Goal: Communication & Community: Answer question/provide support

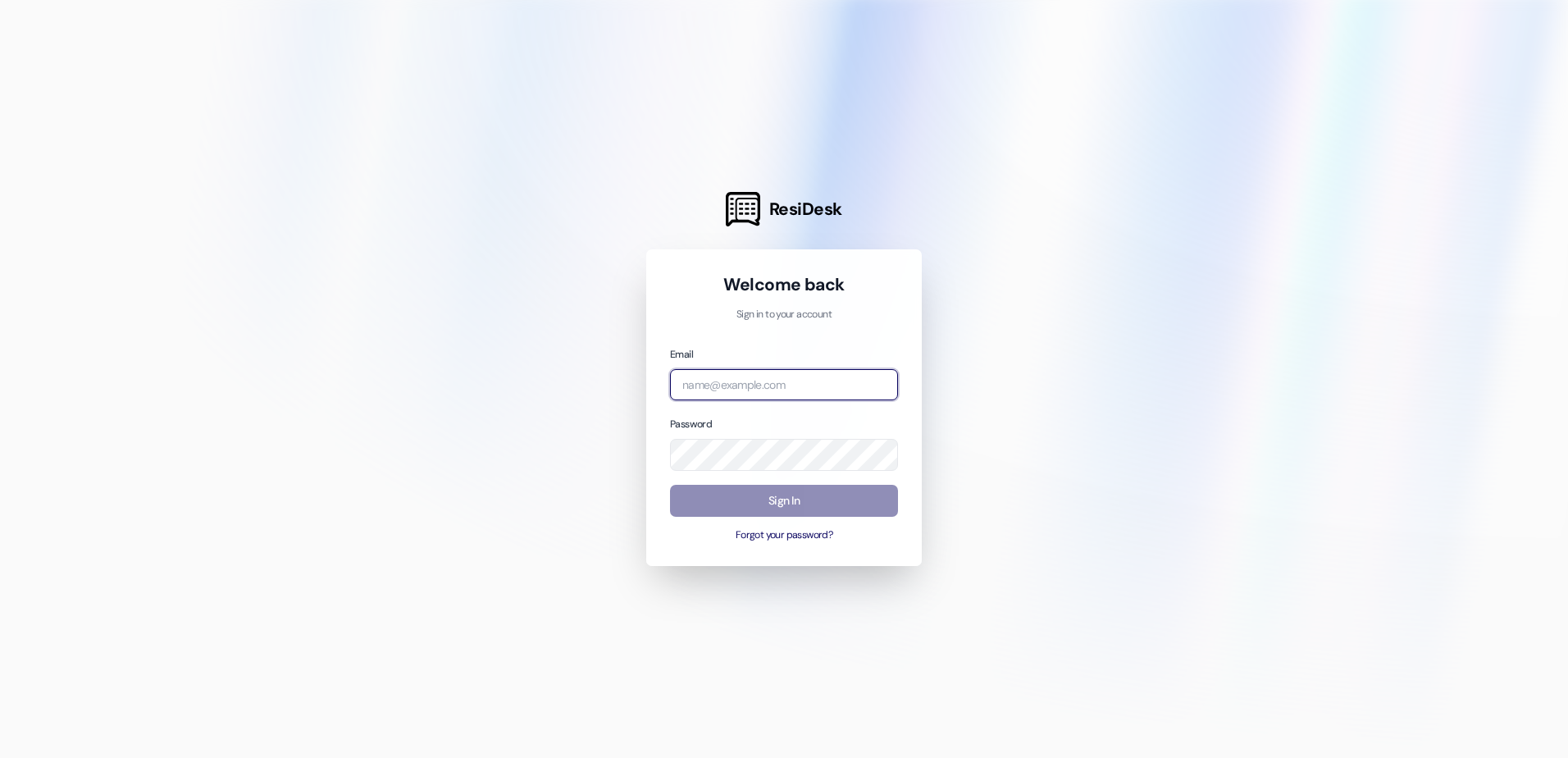
type input "[EMAIL_ADDRESS][DOMAIN_NAME]"
click at [775, 507] on button "Sign In" at bounding box center [784, 501] width 228 height 32
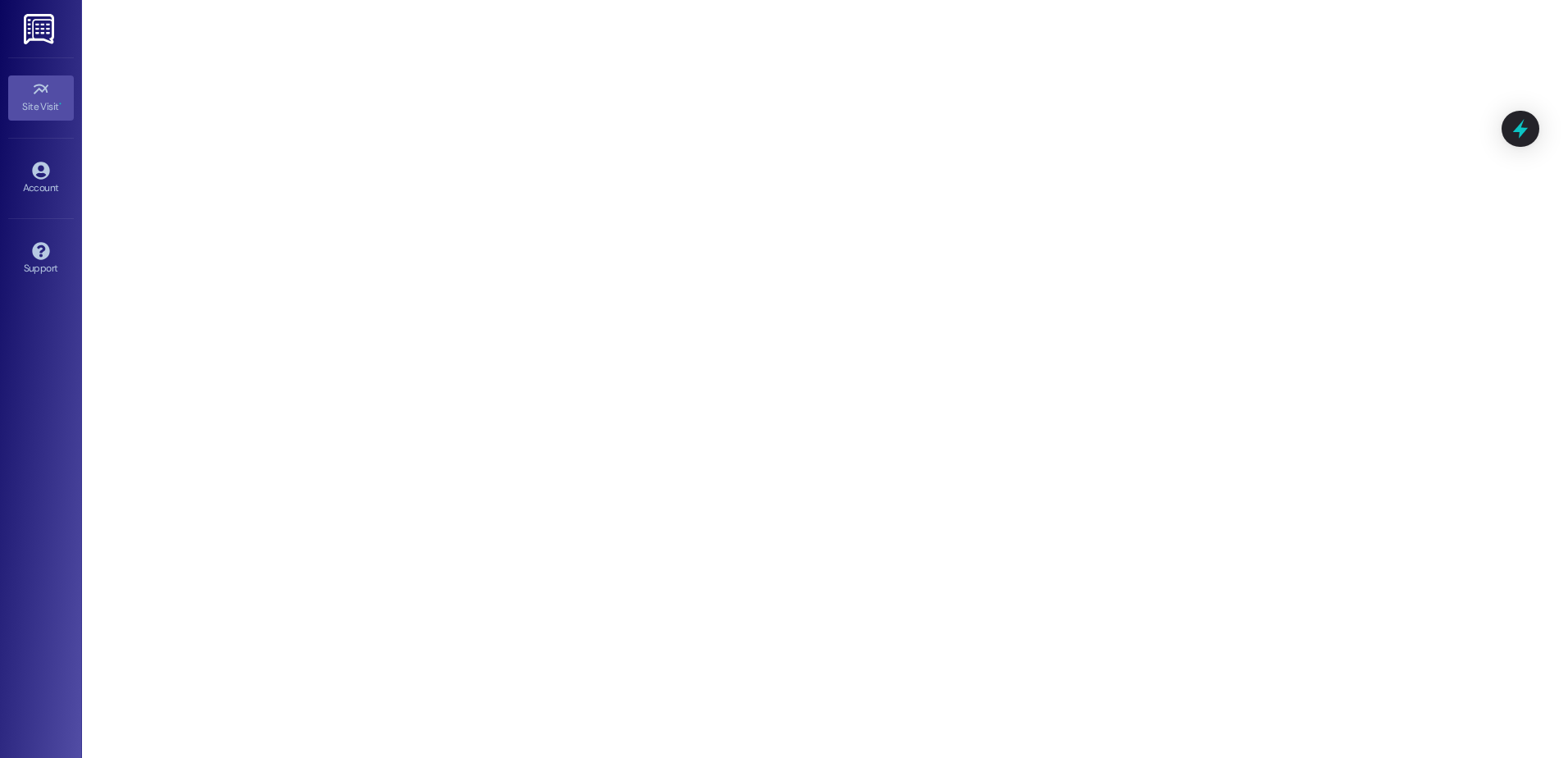
click at [26, 23] on img at bounding box center [40, 29] width 34 height 30
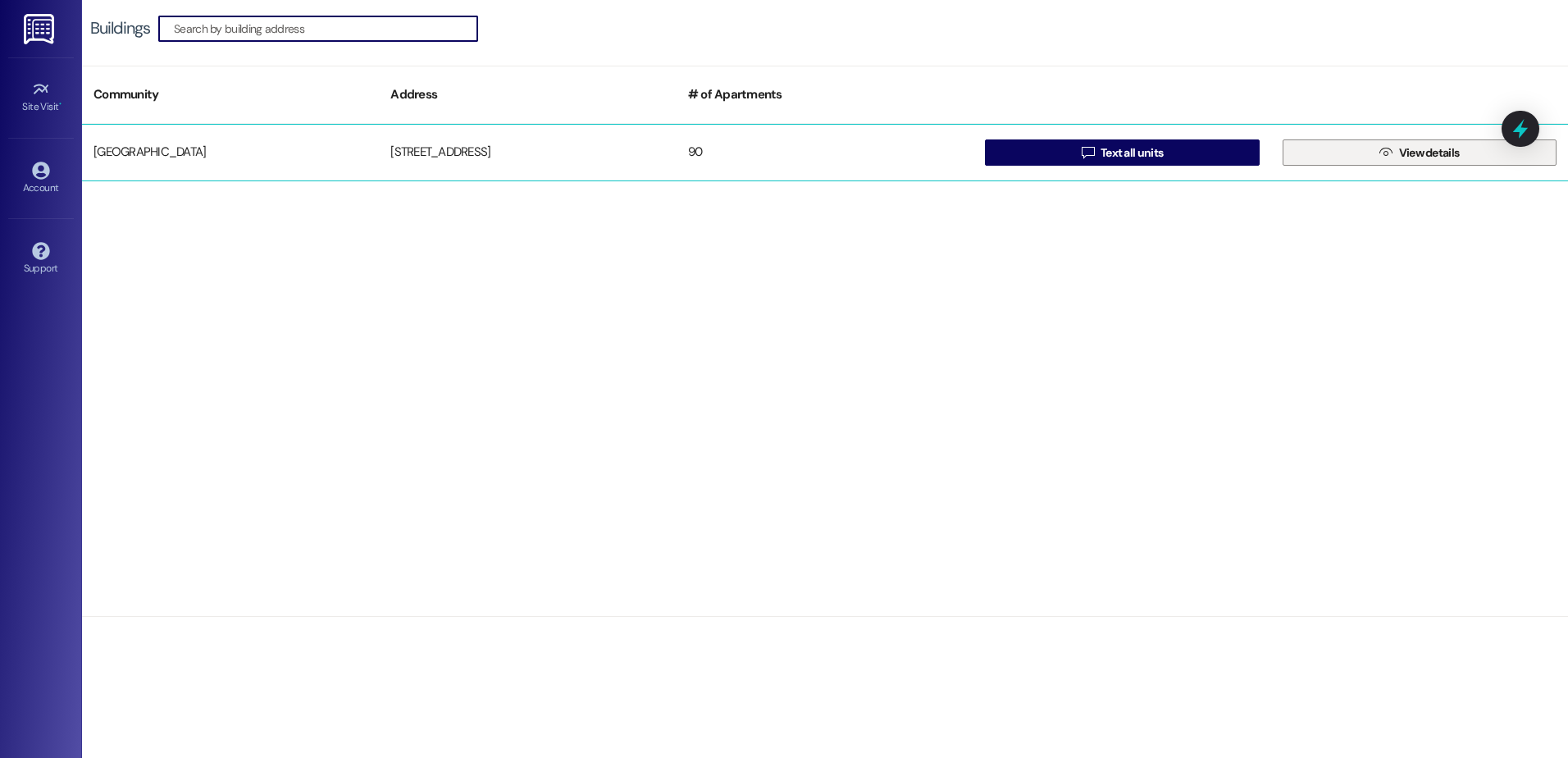
click at [1376, 155] on span " View details" at bounding box center [1419, 152] width 86 height 24
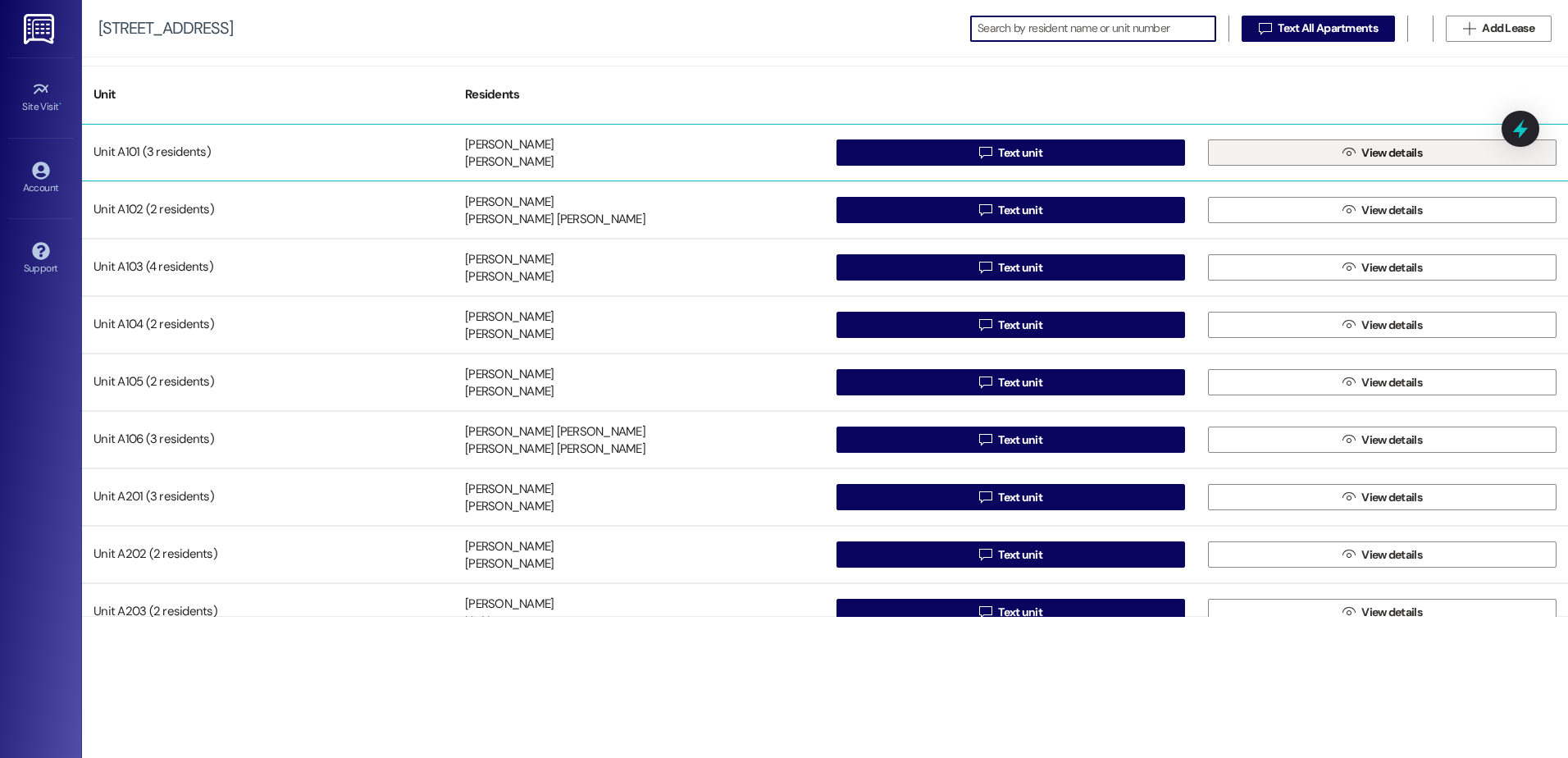
click at [1342, 149] on icon "" at bounding box center [1348, 153] width 13 height 13
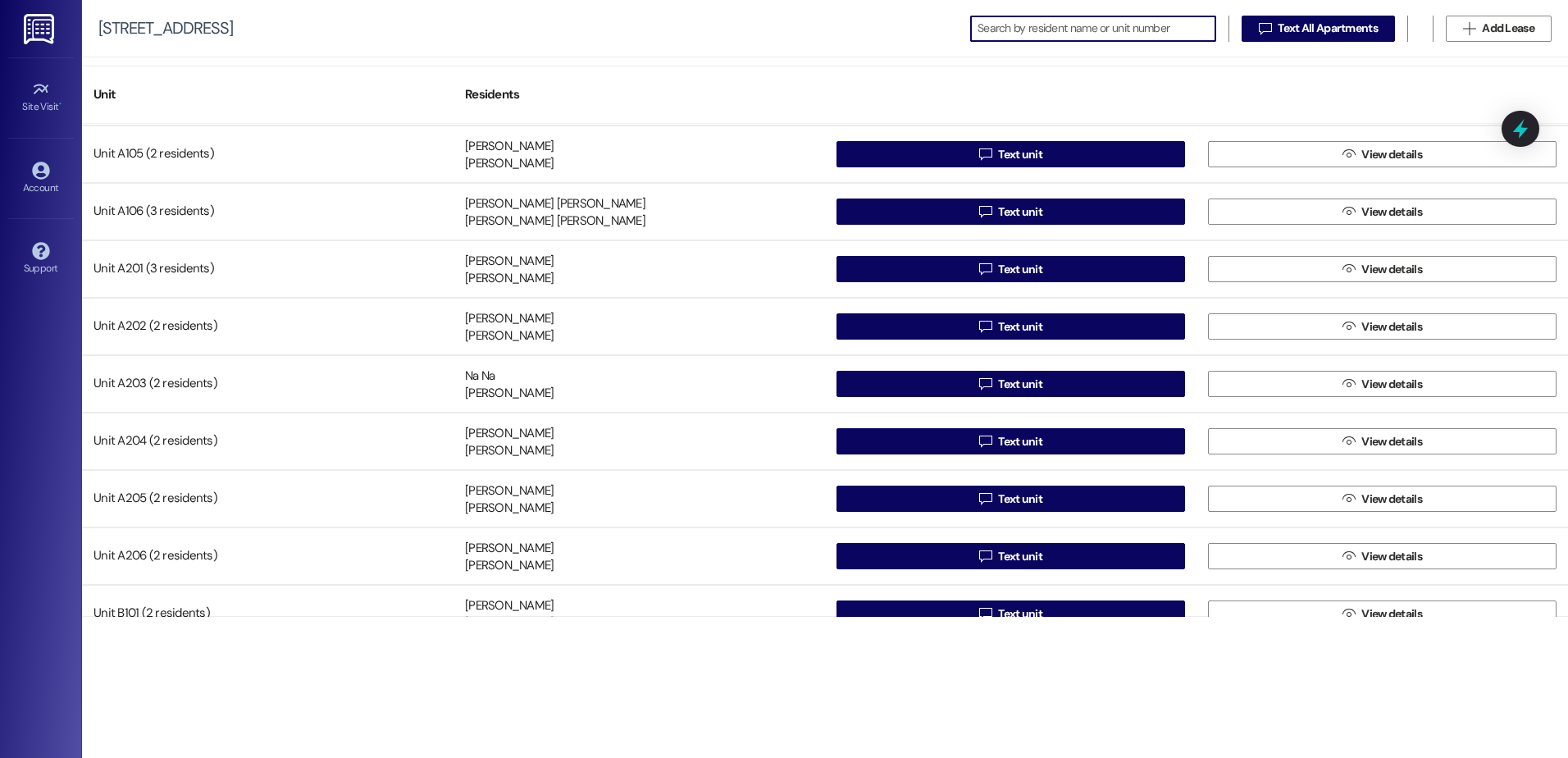
scroll to position [246, 0]
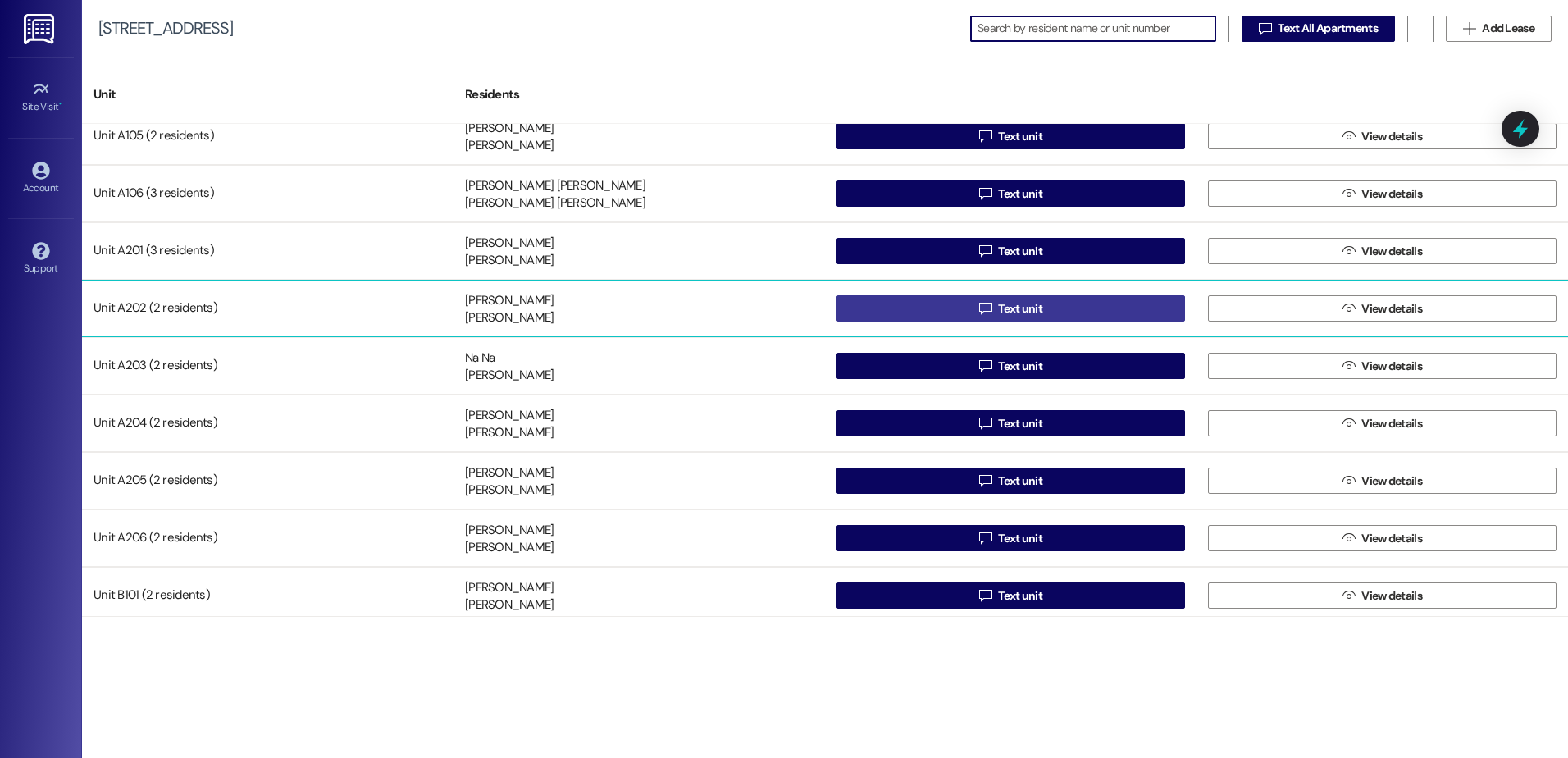
click at [895, 314] on button " Text unit" at bounding box center [1011, 308] width 349 height 26
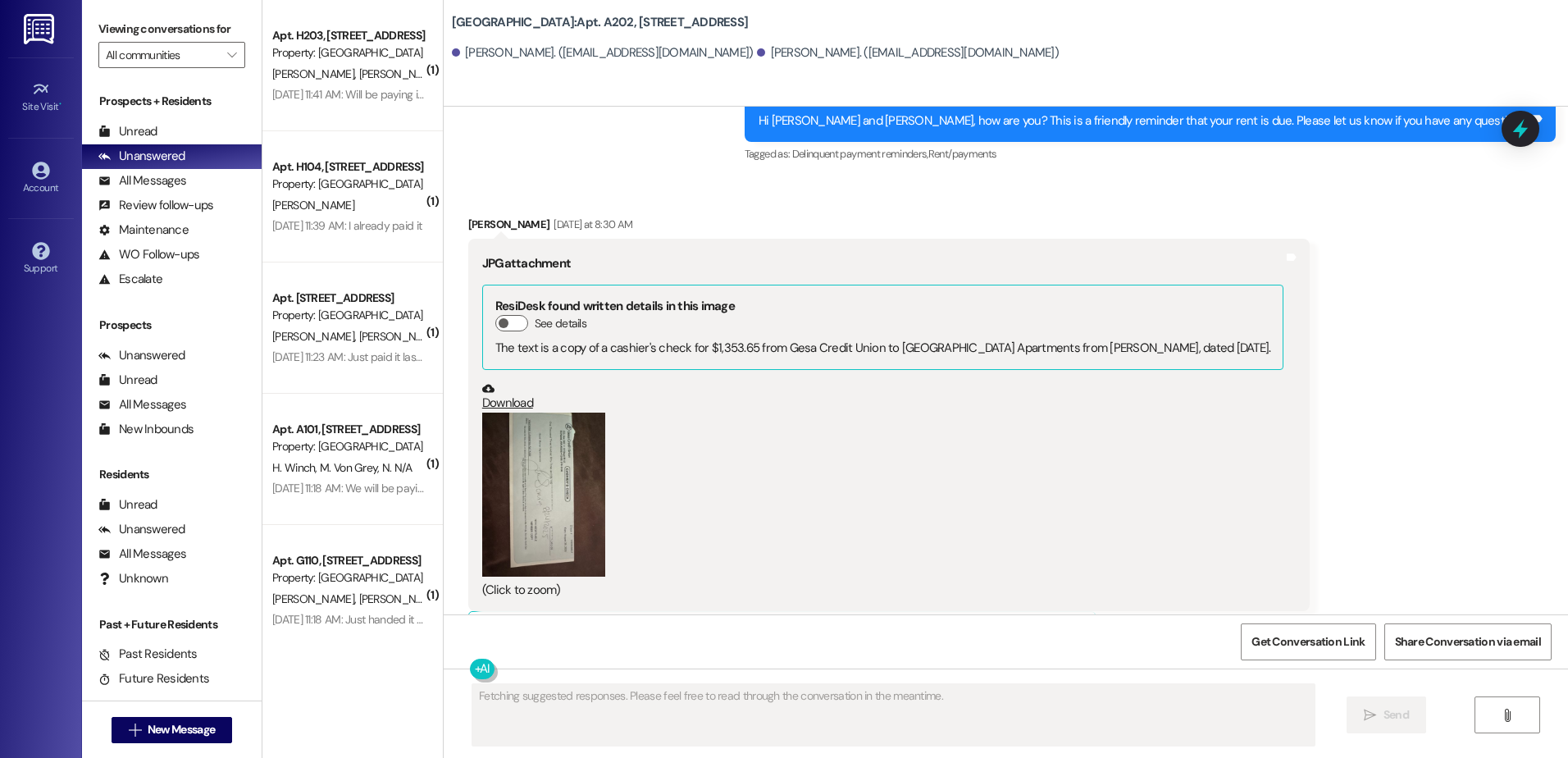
scroll to position [4783, 0]
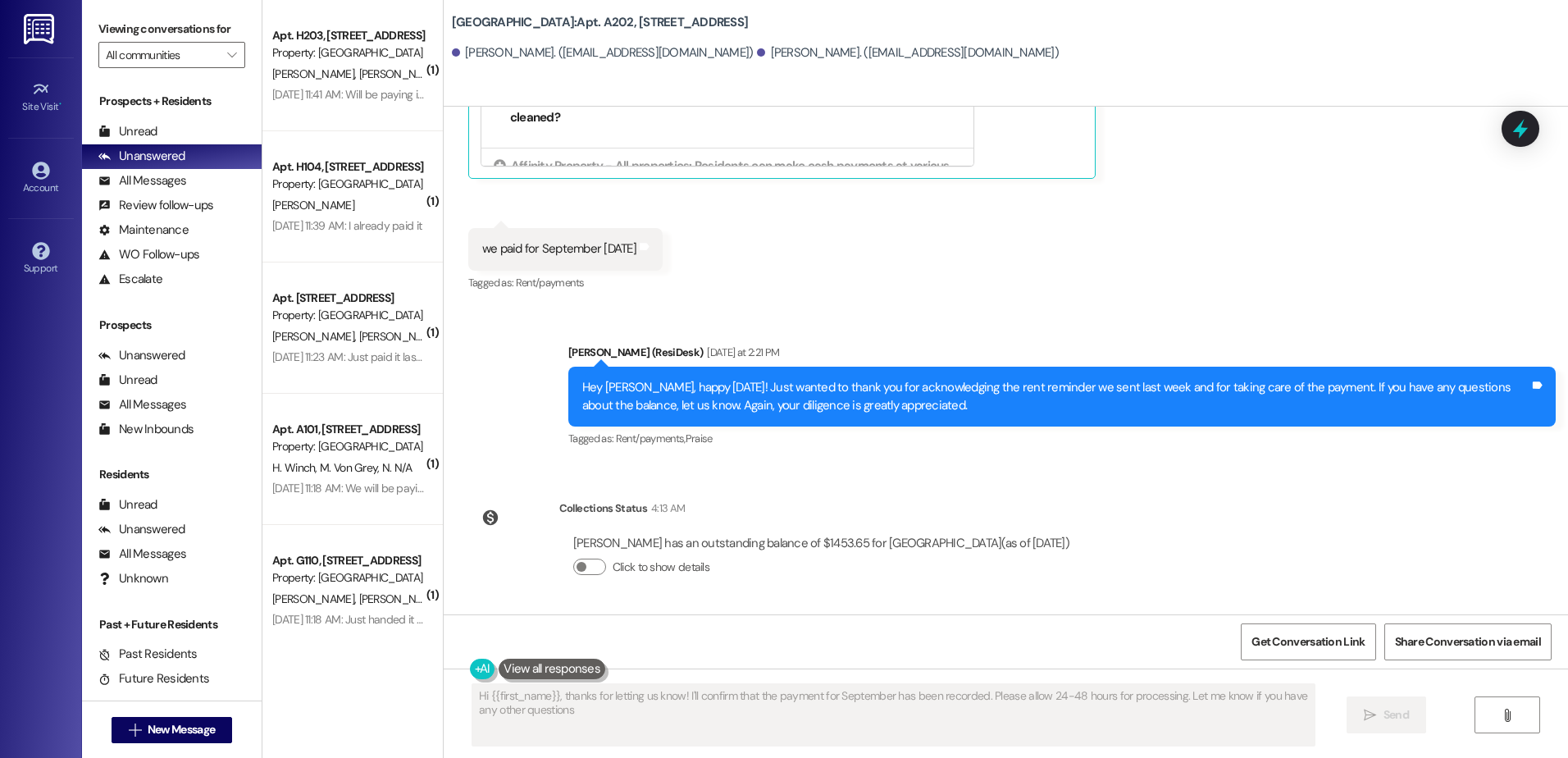
type textarea "Hi {{first_name}}, thanks for letting us know! I'll confirm that the payment fo…"
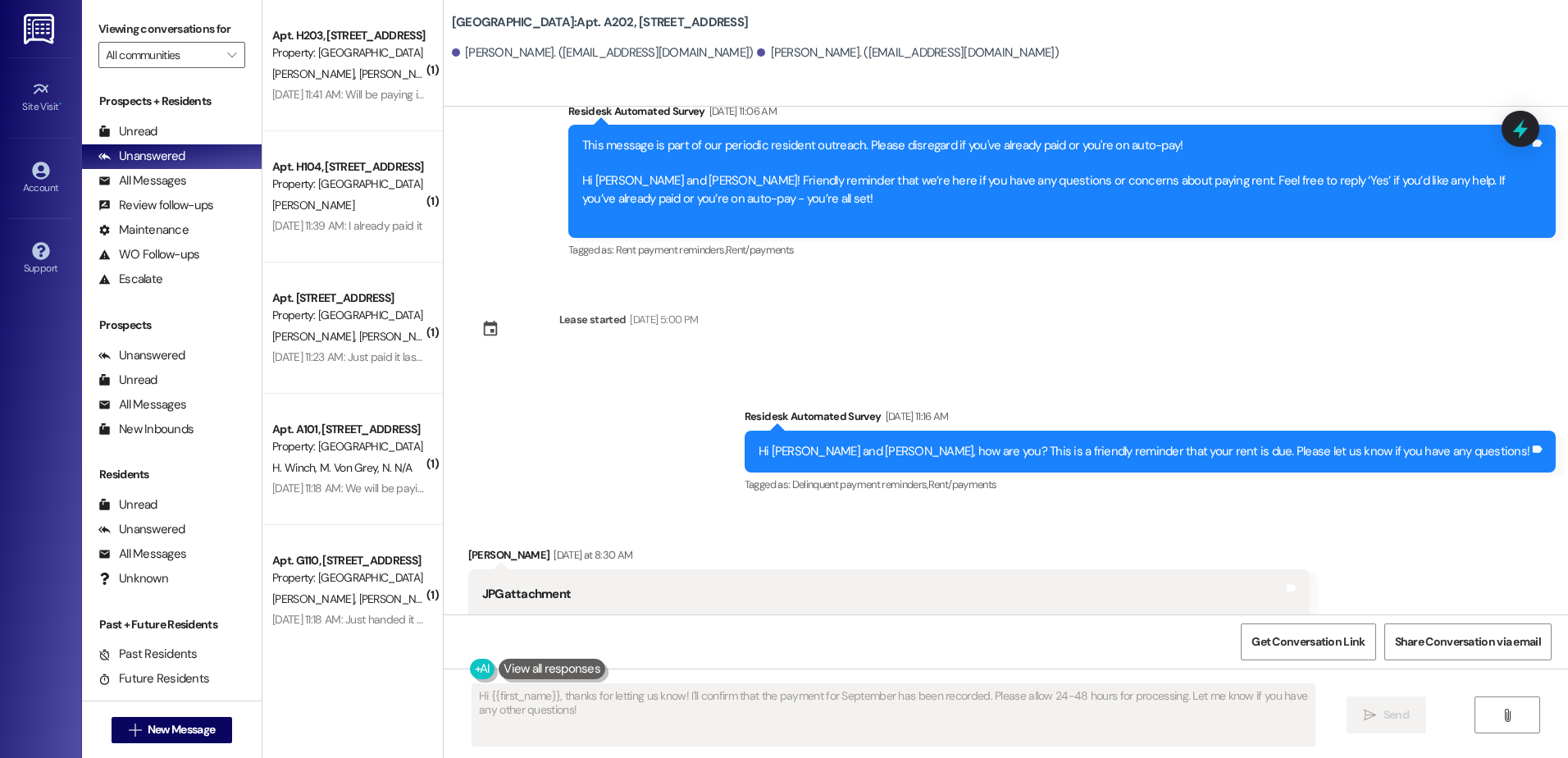
scroll to position [3634, 0]
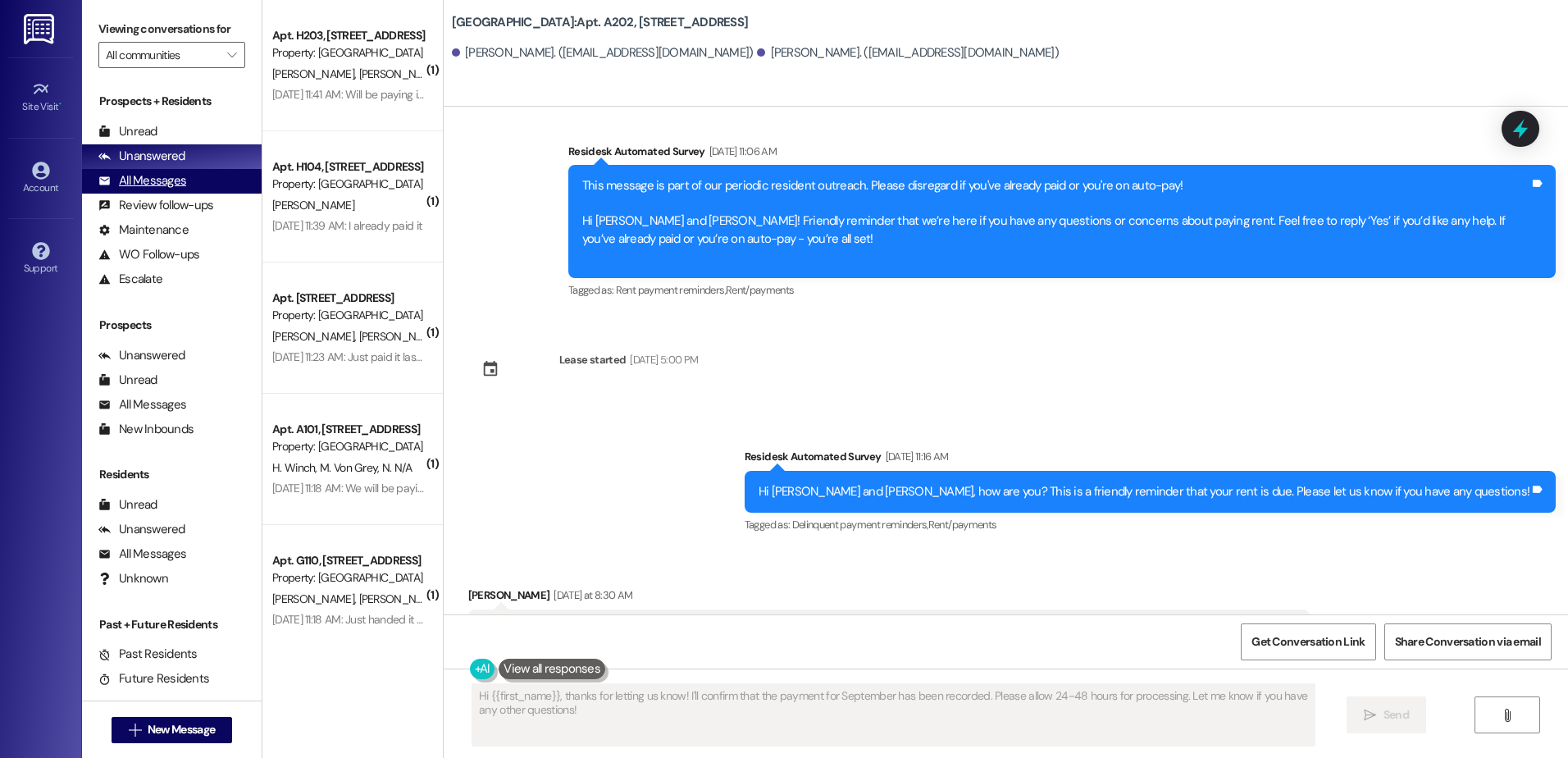
click at [179, 182] on div "All Messages" at bounding box center [142, 180] width 88 height 18
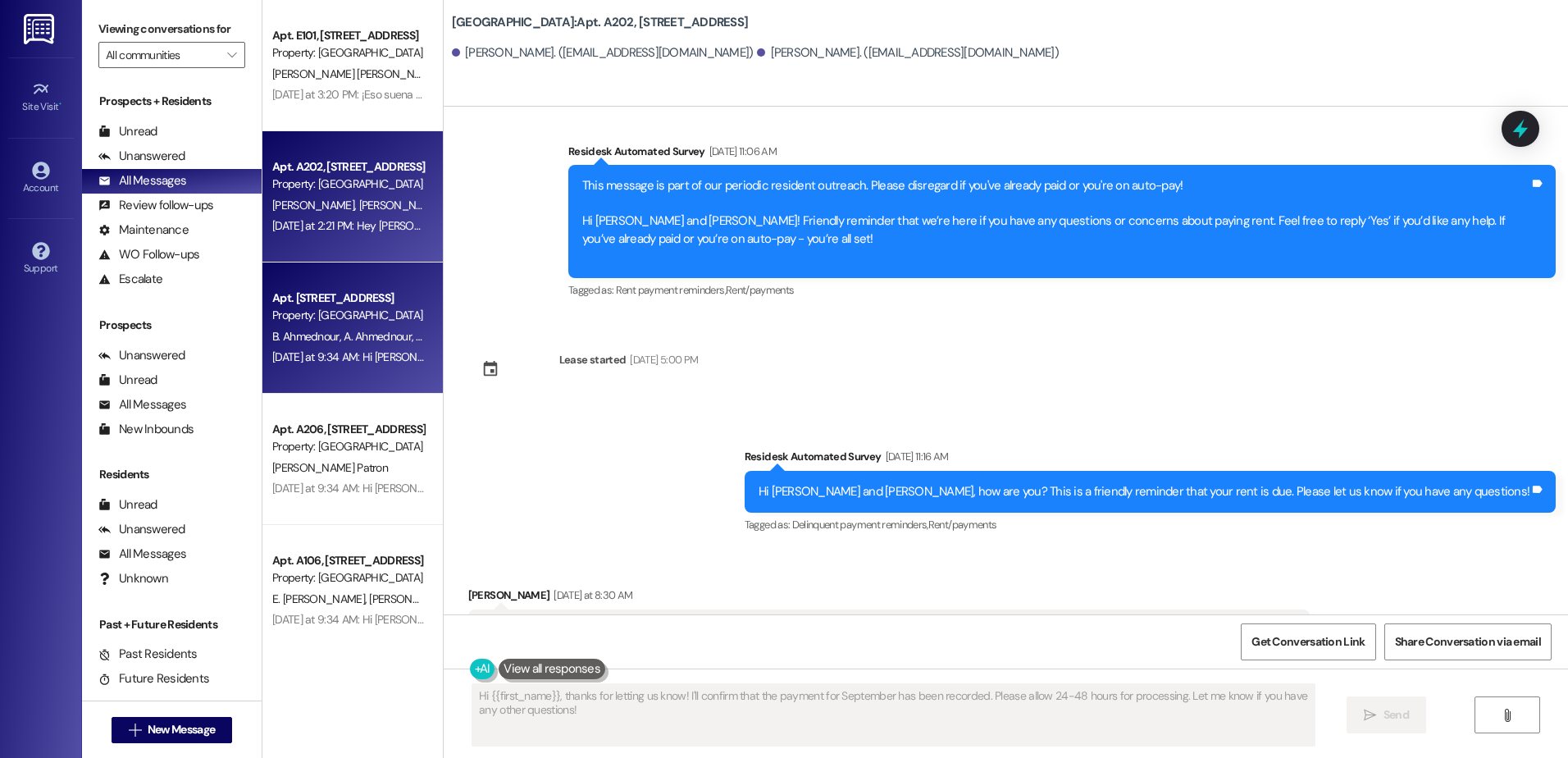
click at [341, 298] on div "Apt. [STREET_ADDRESS]" at bounding box center [348, 298] width 152 height 18
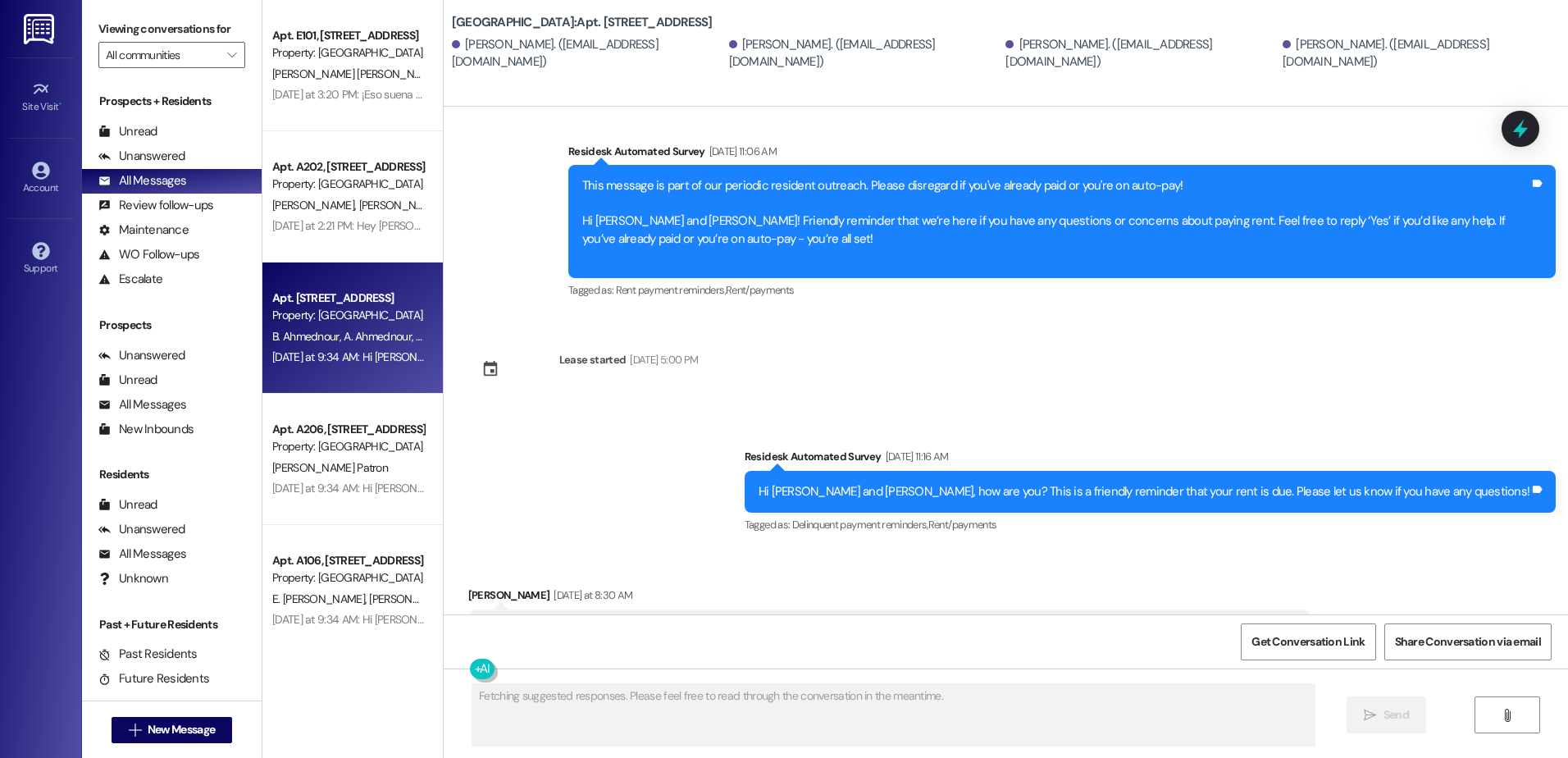
scroll to position [3133, 0]
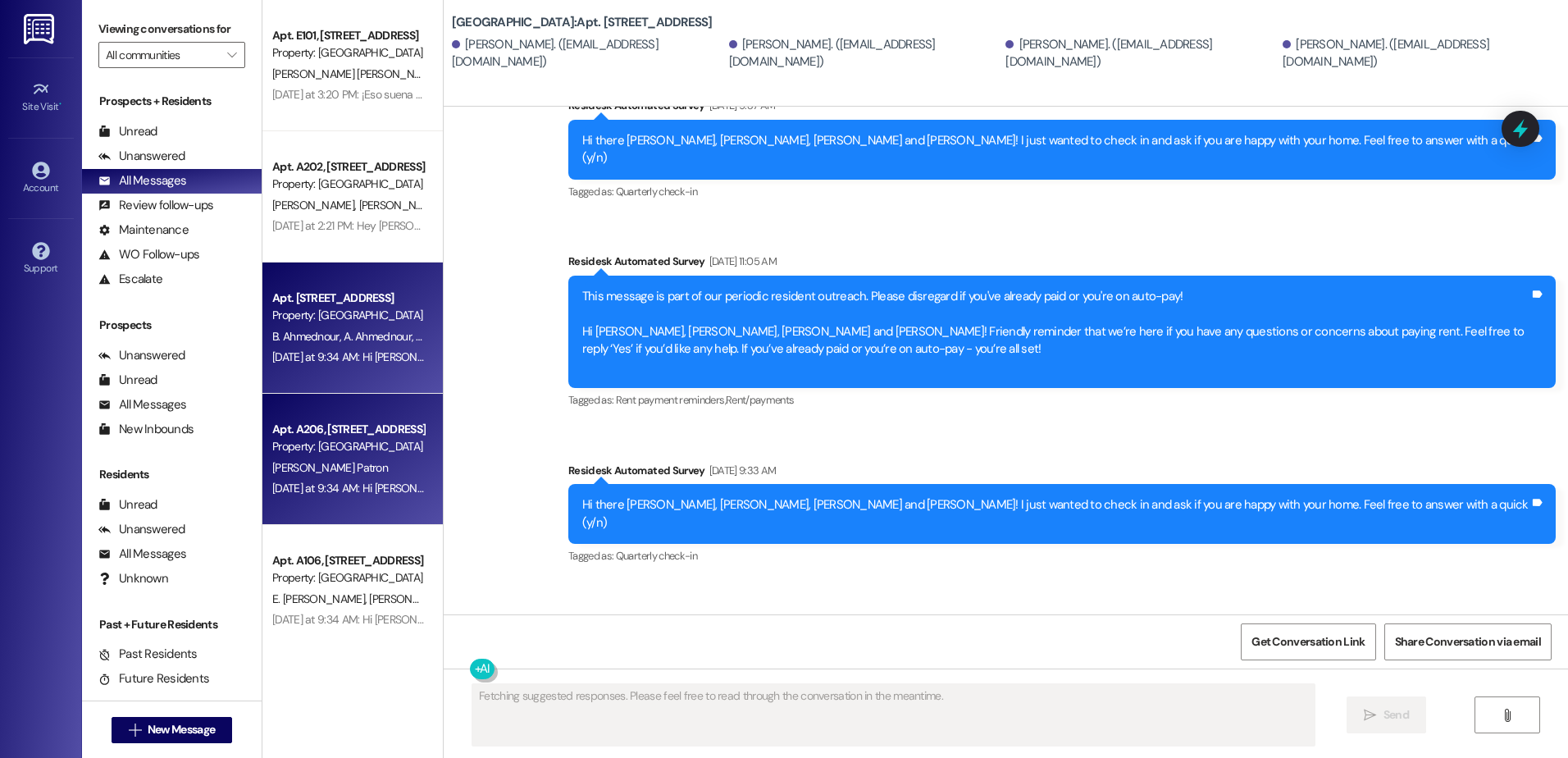
click at [315, 424] on div "Apt. A206, [STREET_ADDRESS]" at bounding box center [348, 429] width 152 height 18
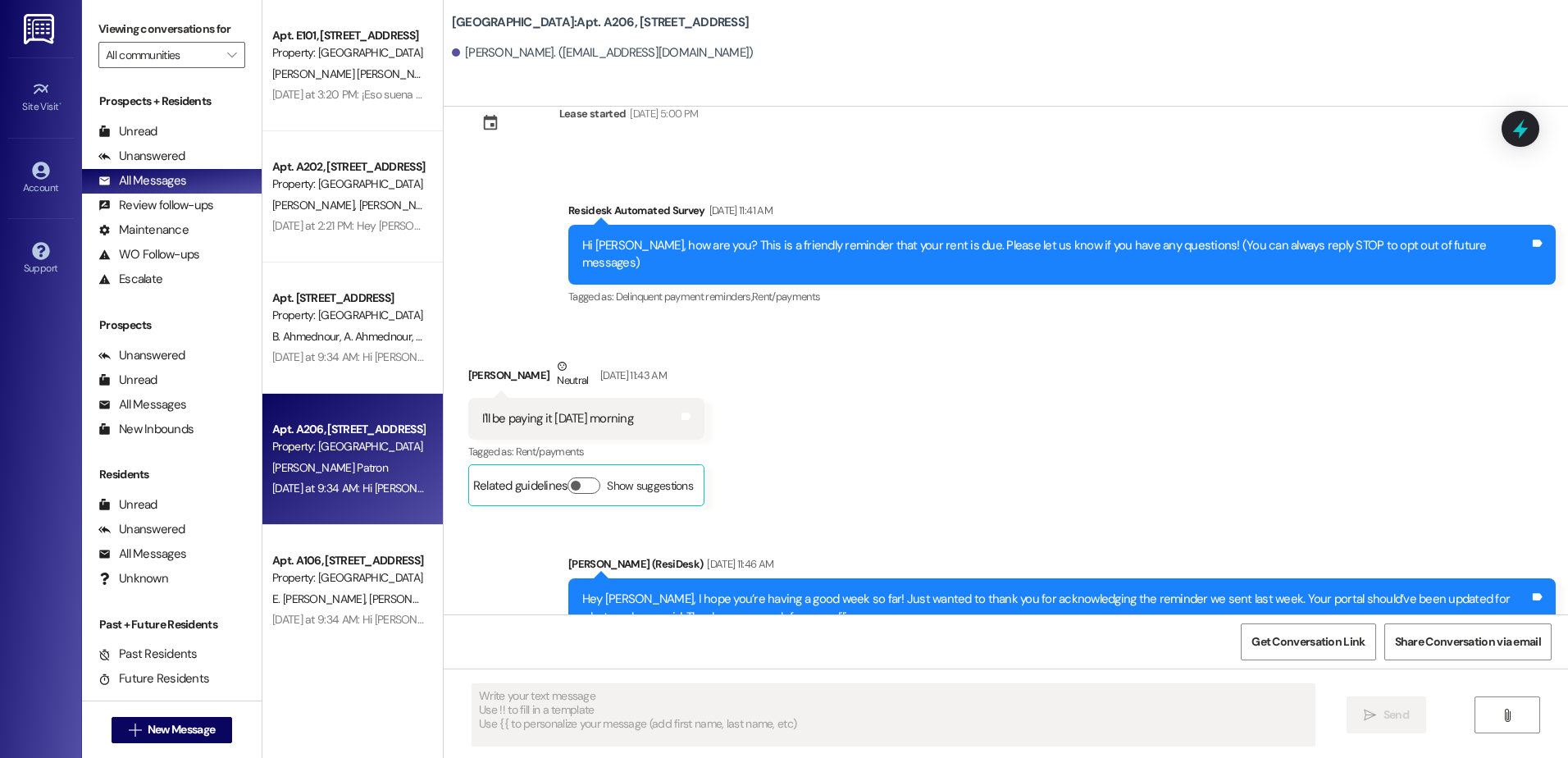
type textarea "Fetching suggested responses. Please feel free to read through the conversation…"
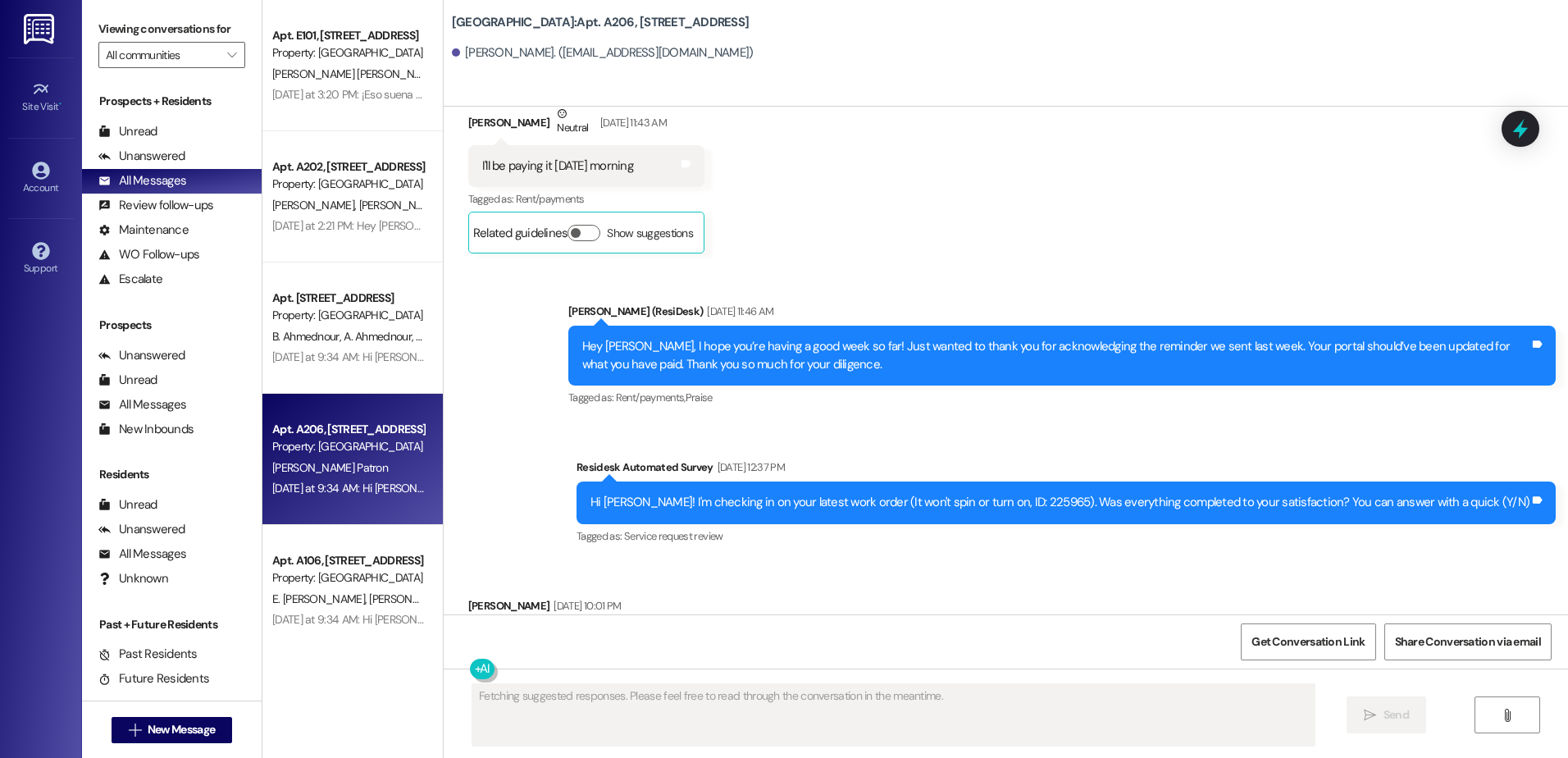
scroll to position [371, 0]
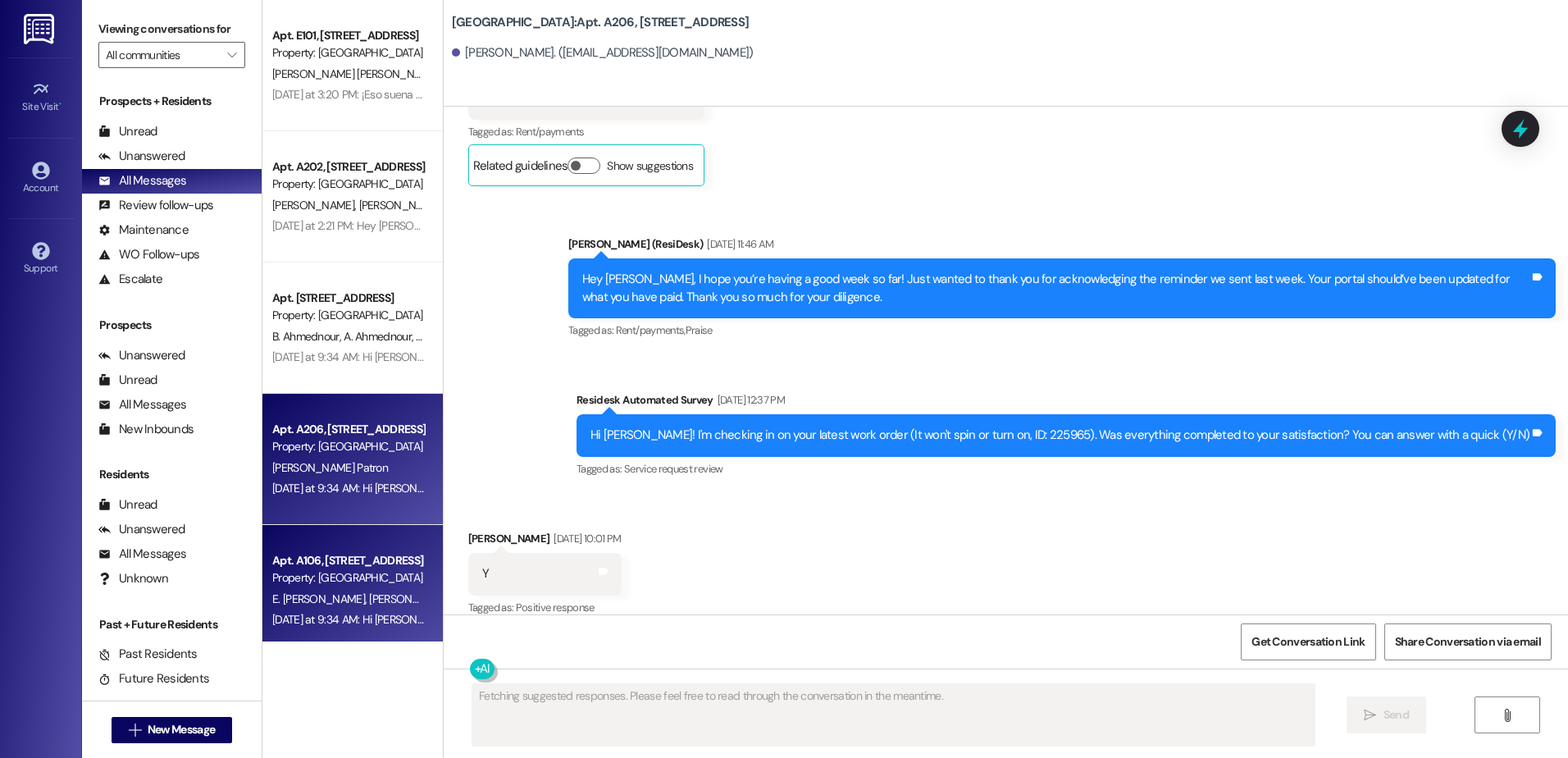
click at [308, 575] on div "Property: [GEOGRAPHIC_DATA]" at bounding box center [348, 578] width 152 height 18
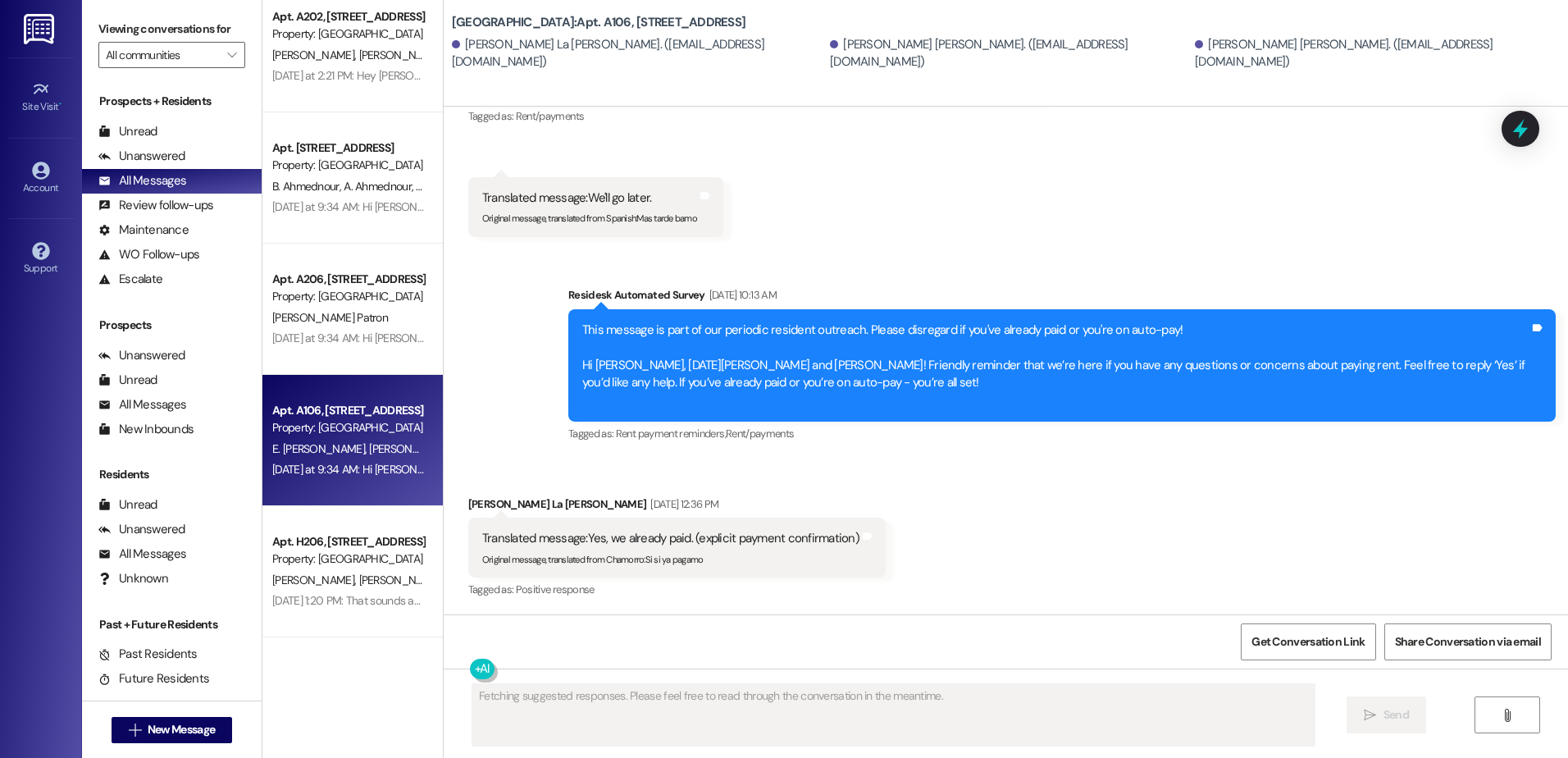
scroll to position [164, 0]
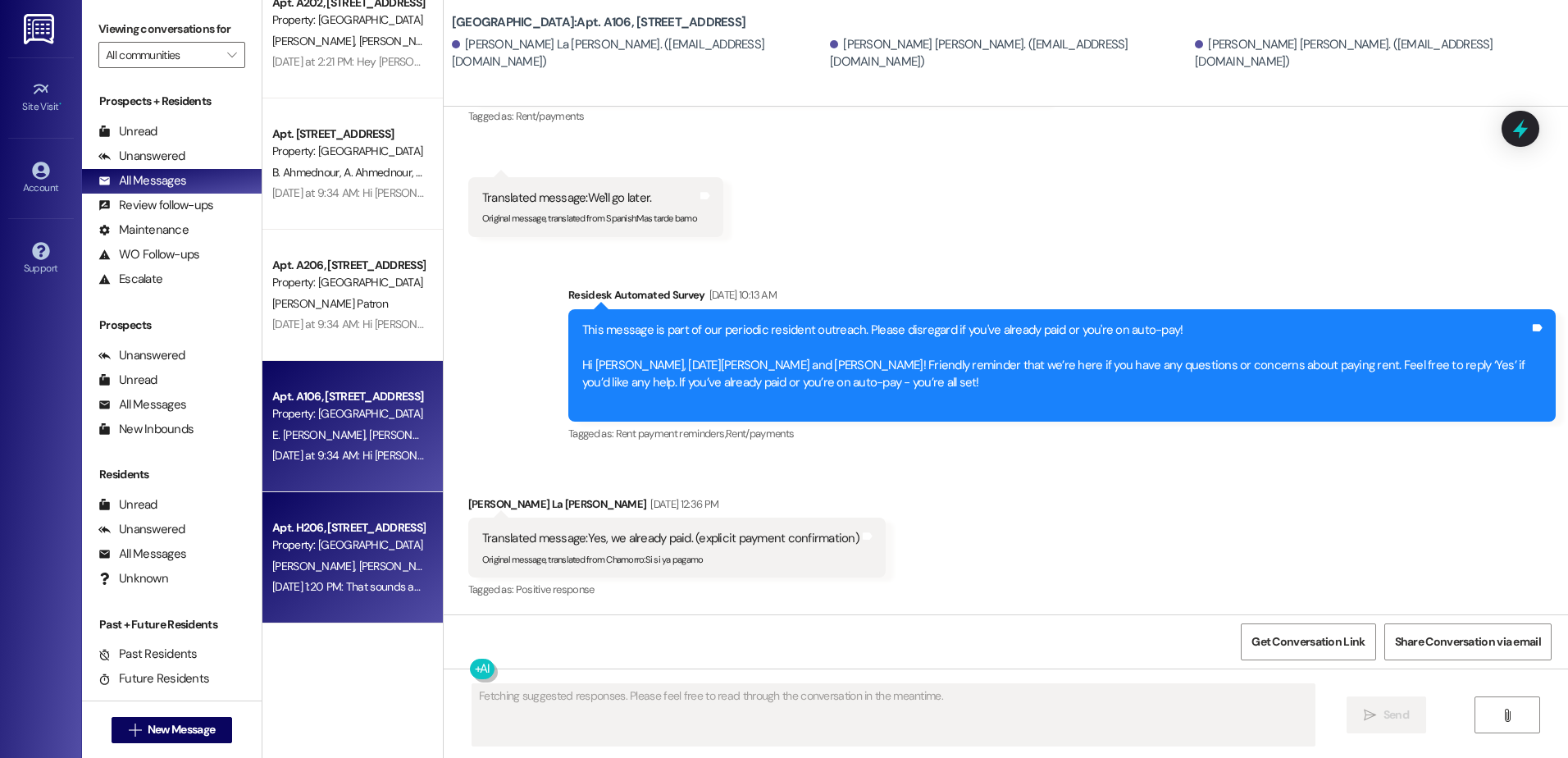
click at [325, 543] on div "Property: [GEOGRAPHIC_DATA]" at bounding box center [348, 545] width 152 height 18
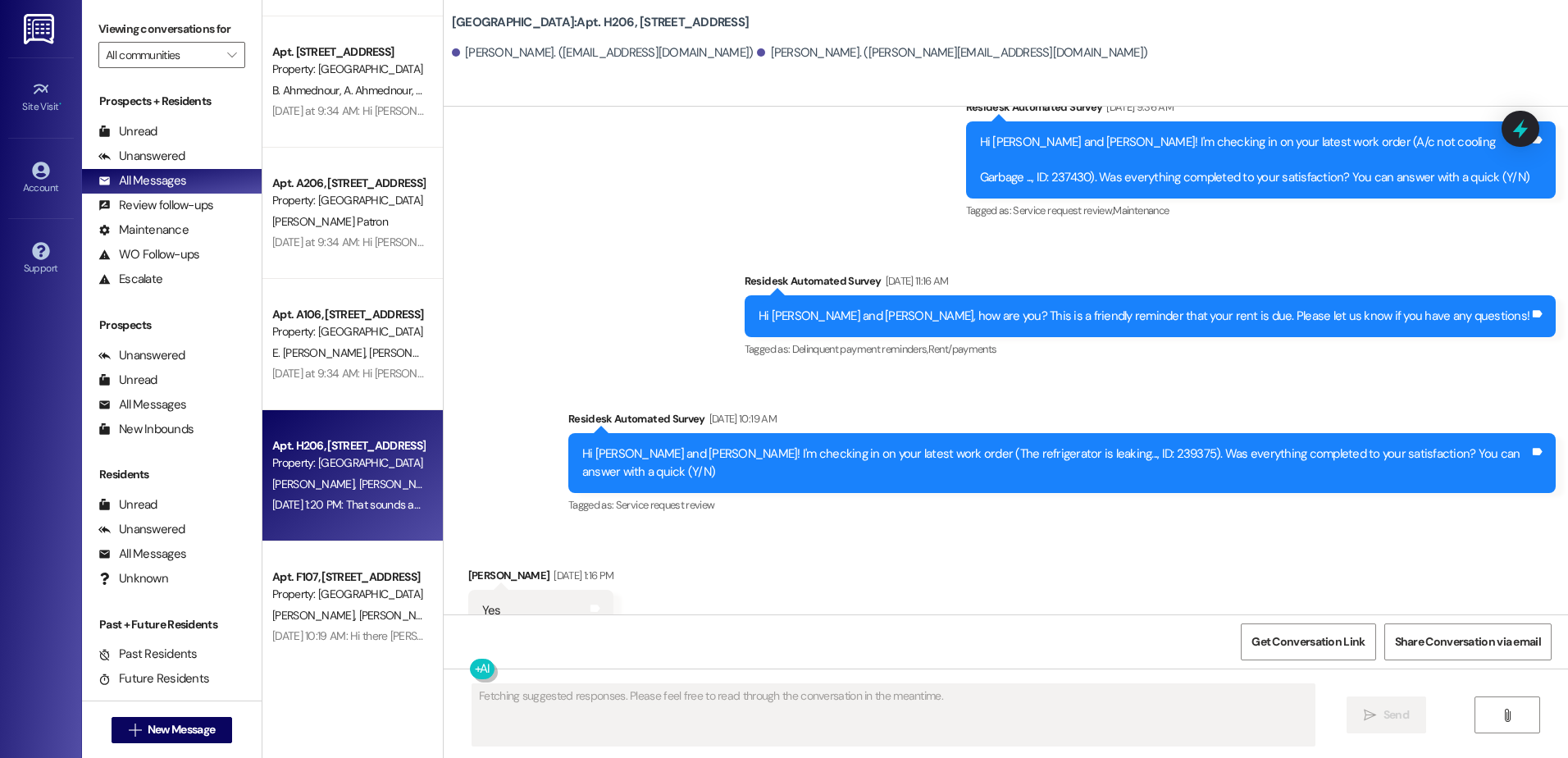
scroll to position [8242, 0]
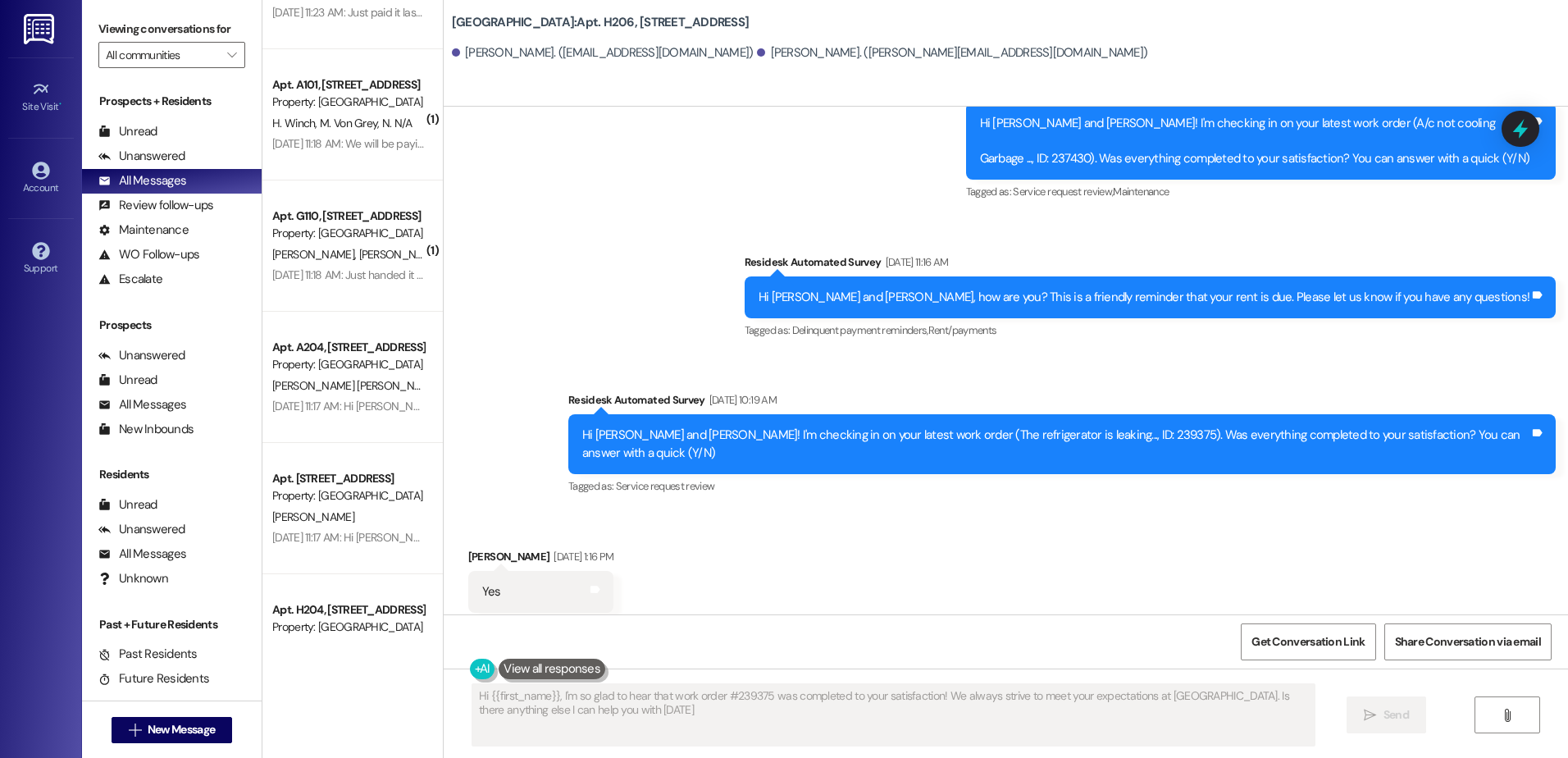
type textarea "Hi {{first_name}}, I'm so glad to hear that work order #239375 was completed to…"
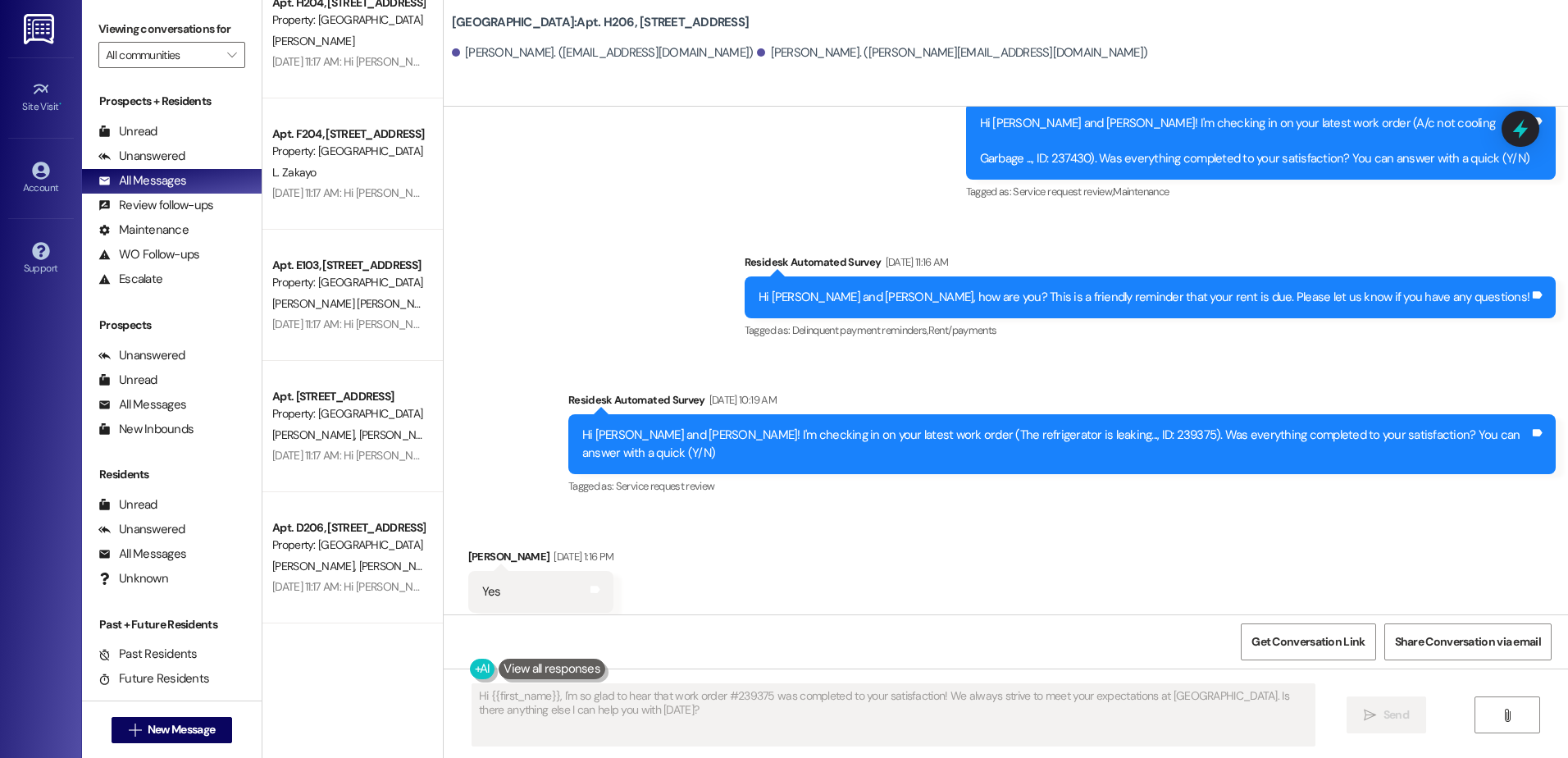
scroll to position [2624, 0]
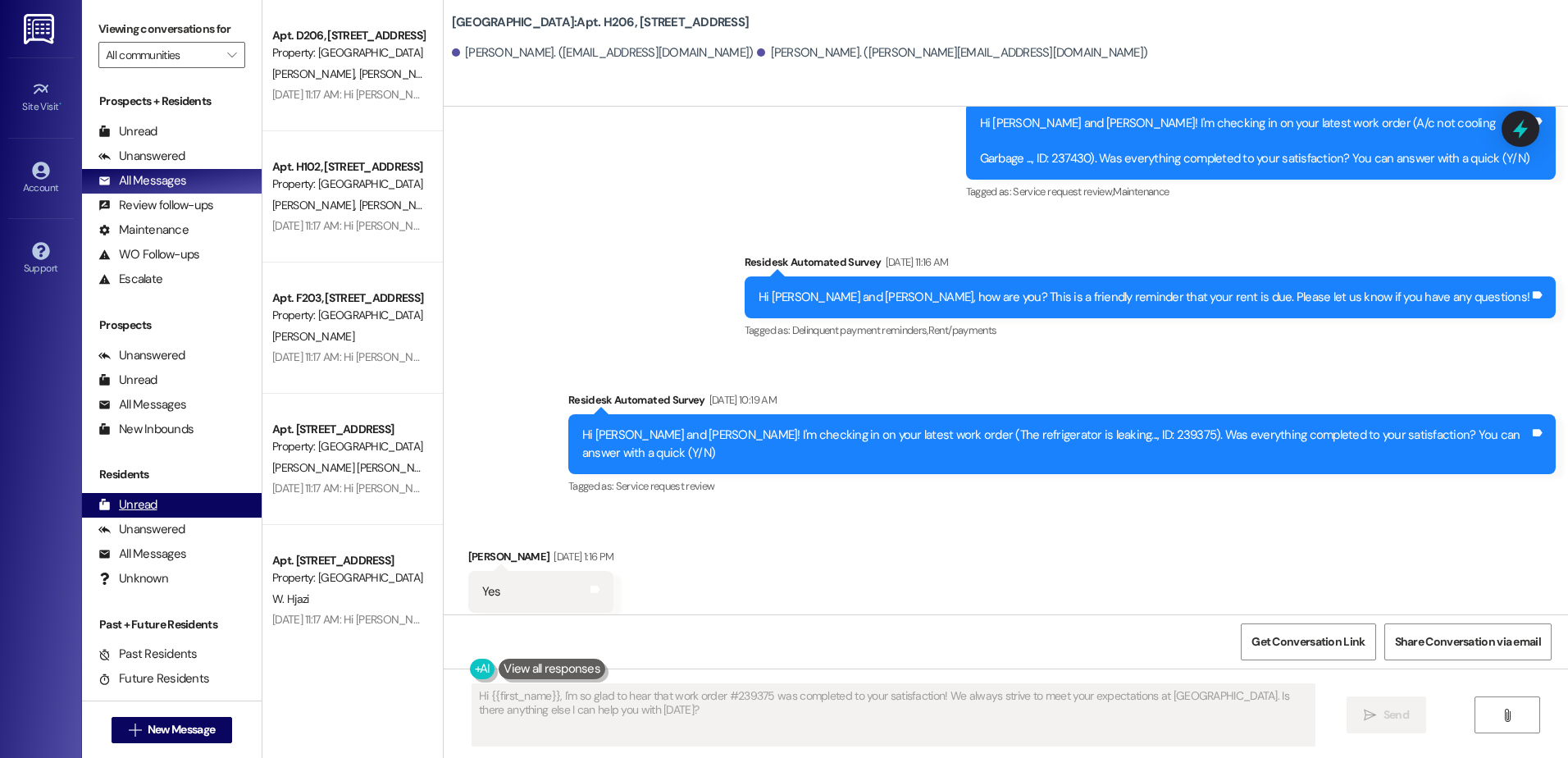
click at [152, 504] on div "Unread" at bounding box center [127, 505] width 59 height 18
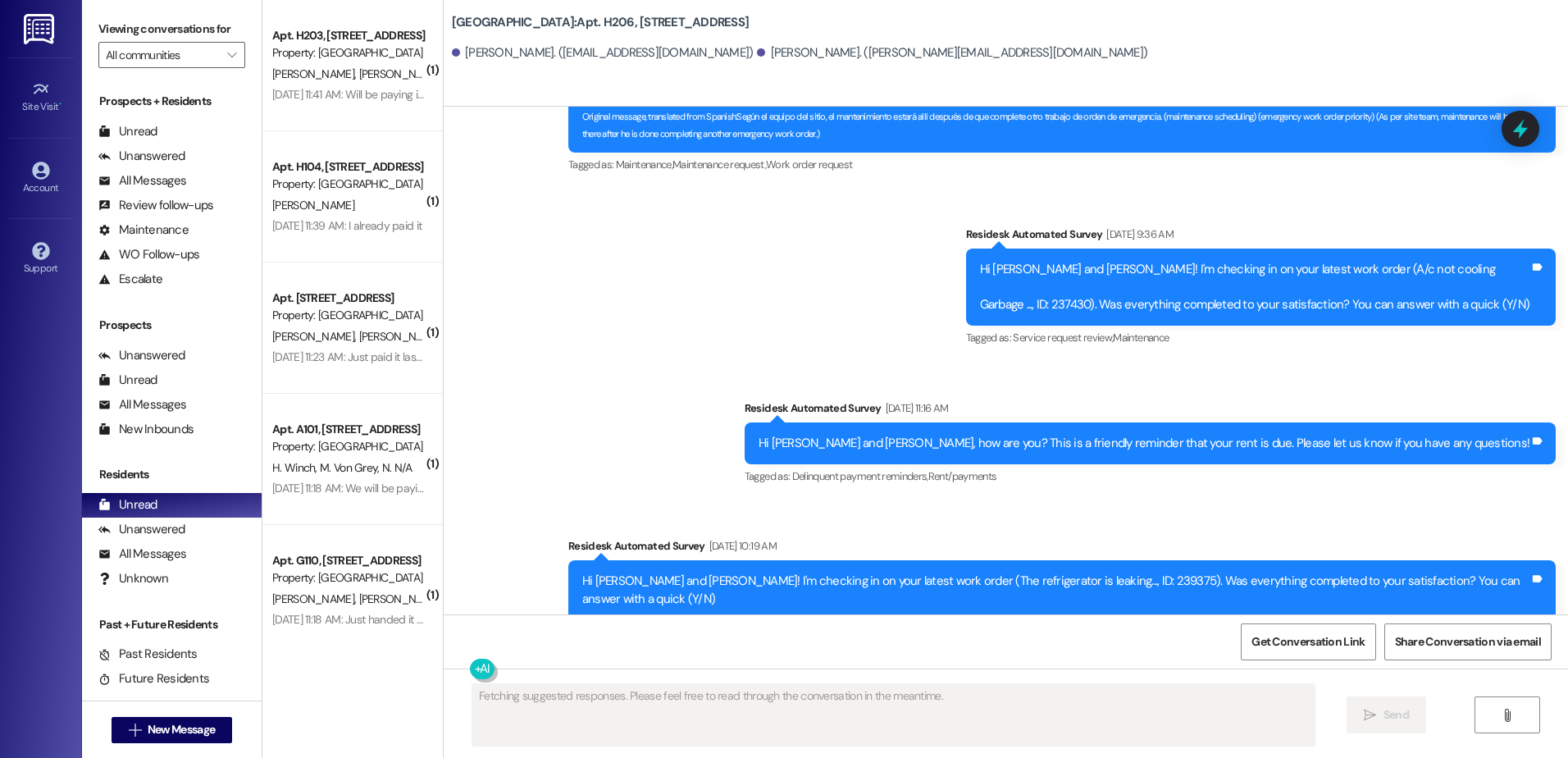
scroll to position [8242, 0]
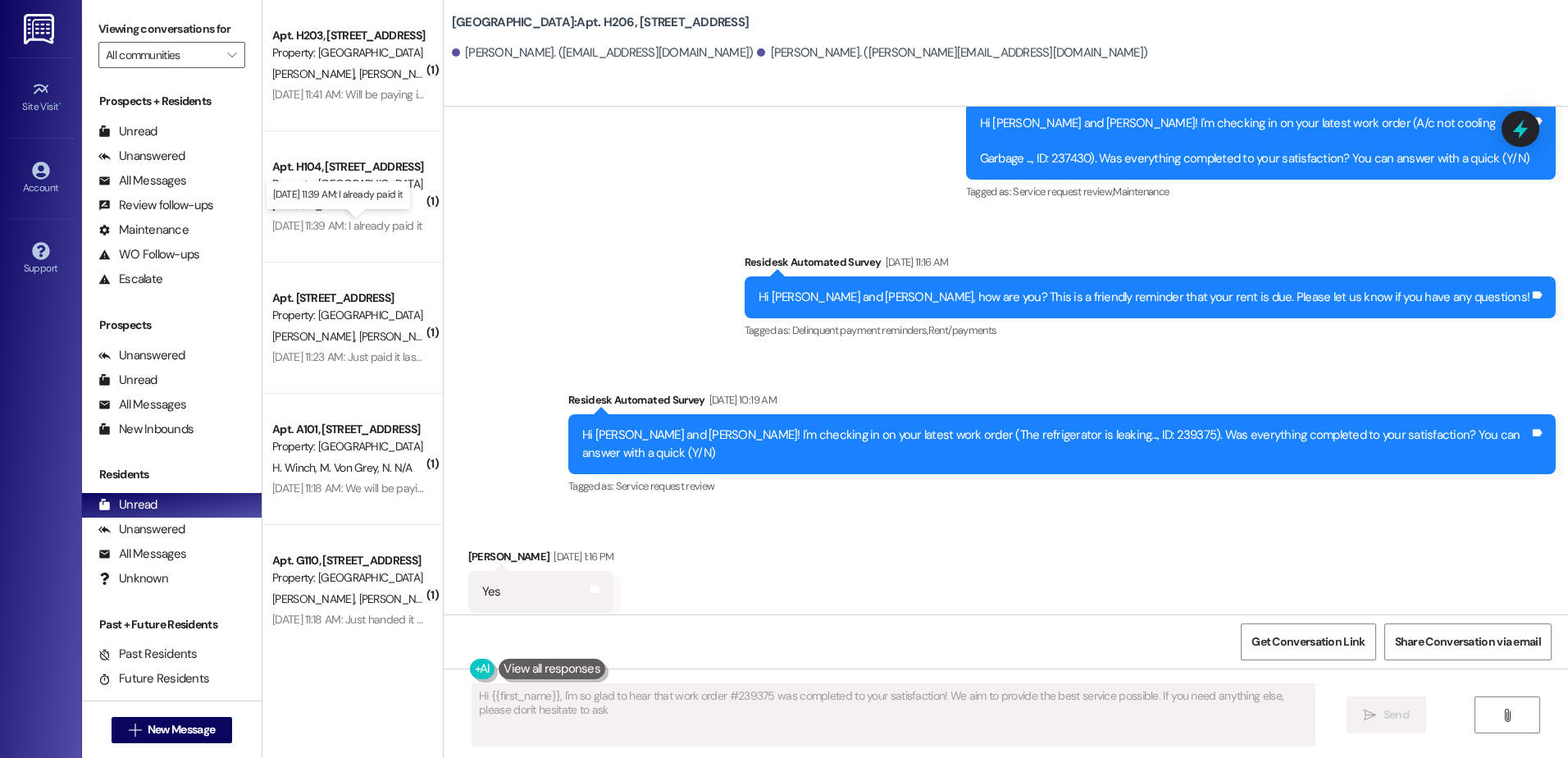
type textarea "Hi {{first_name}}, I'm so glad to hear that work order #239375 was completed to…"
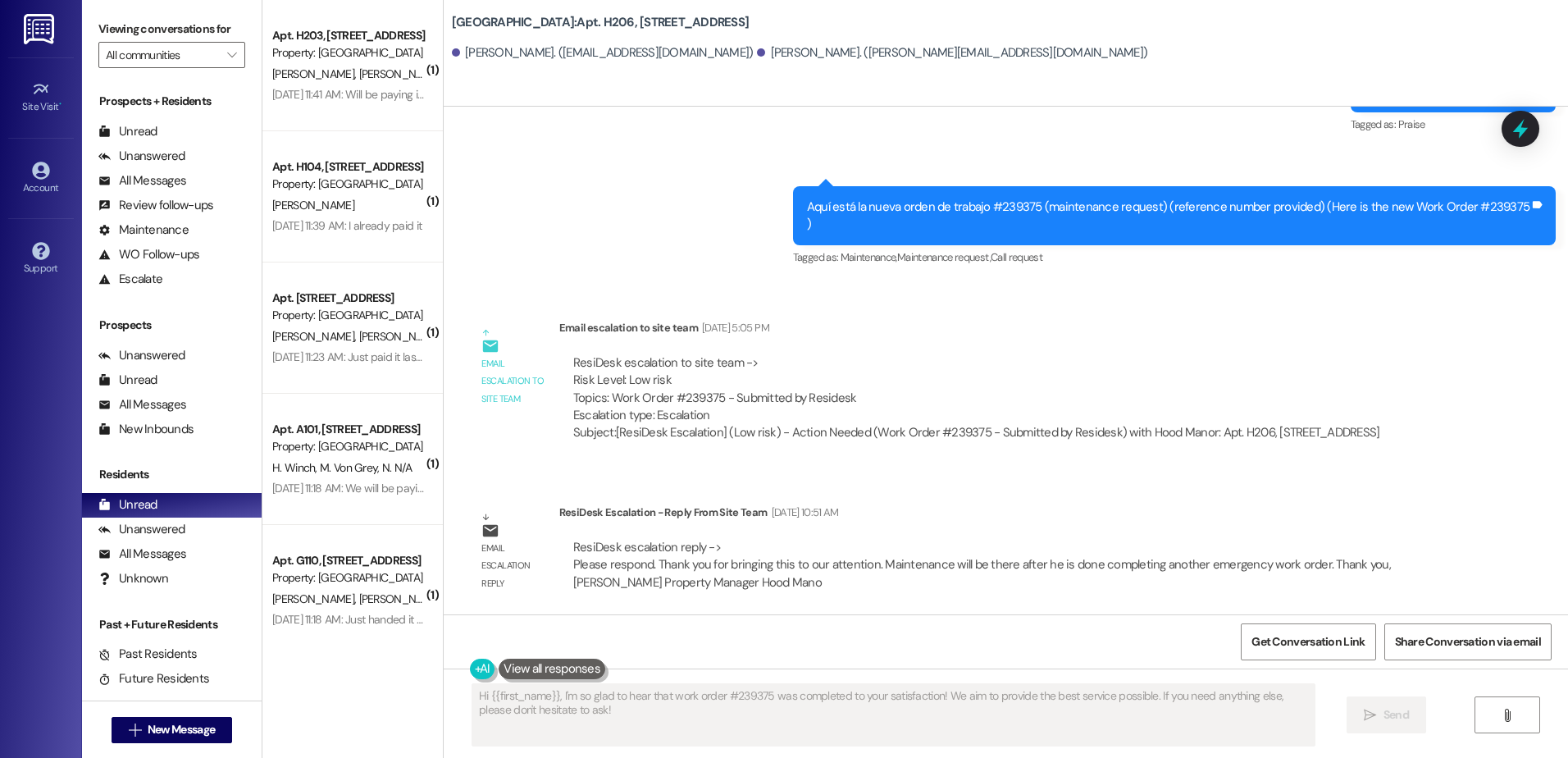
scroll to position [7257, 0]
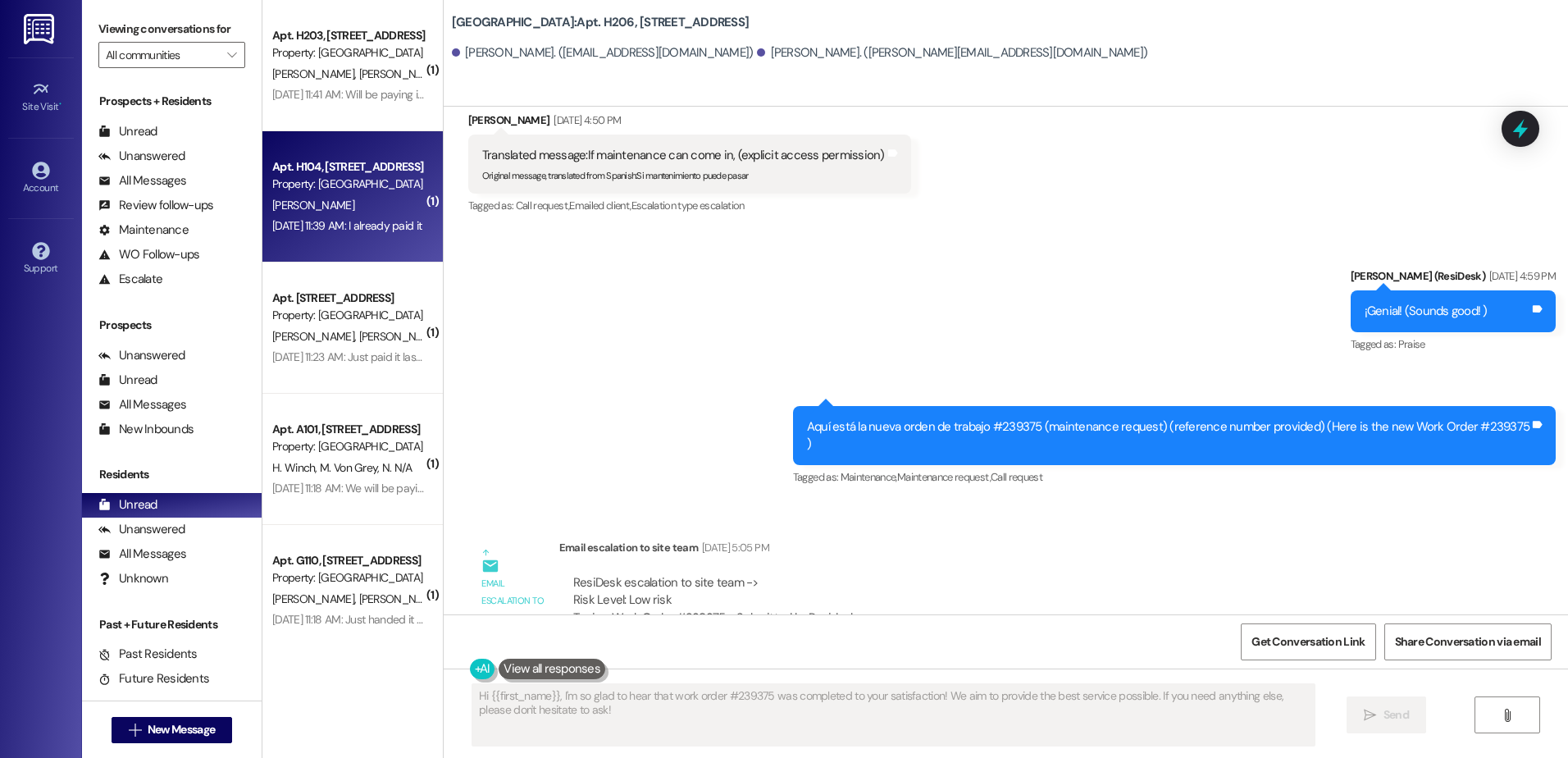
click at [335, 190] on div "Property: [GEOGRAPHIC_DATA]" at bounding box center [348, 184] width 152 height 18
type textarea "Fetching suggested responses. Please feel free to read through the conversation…"
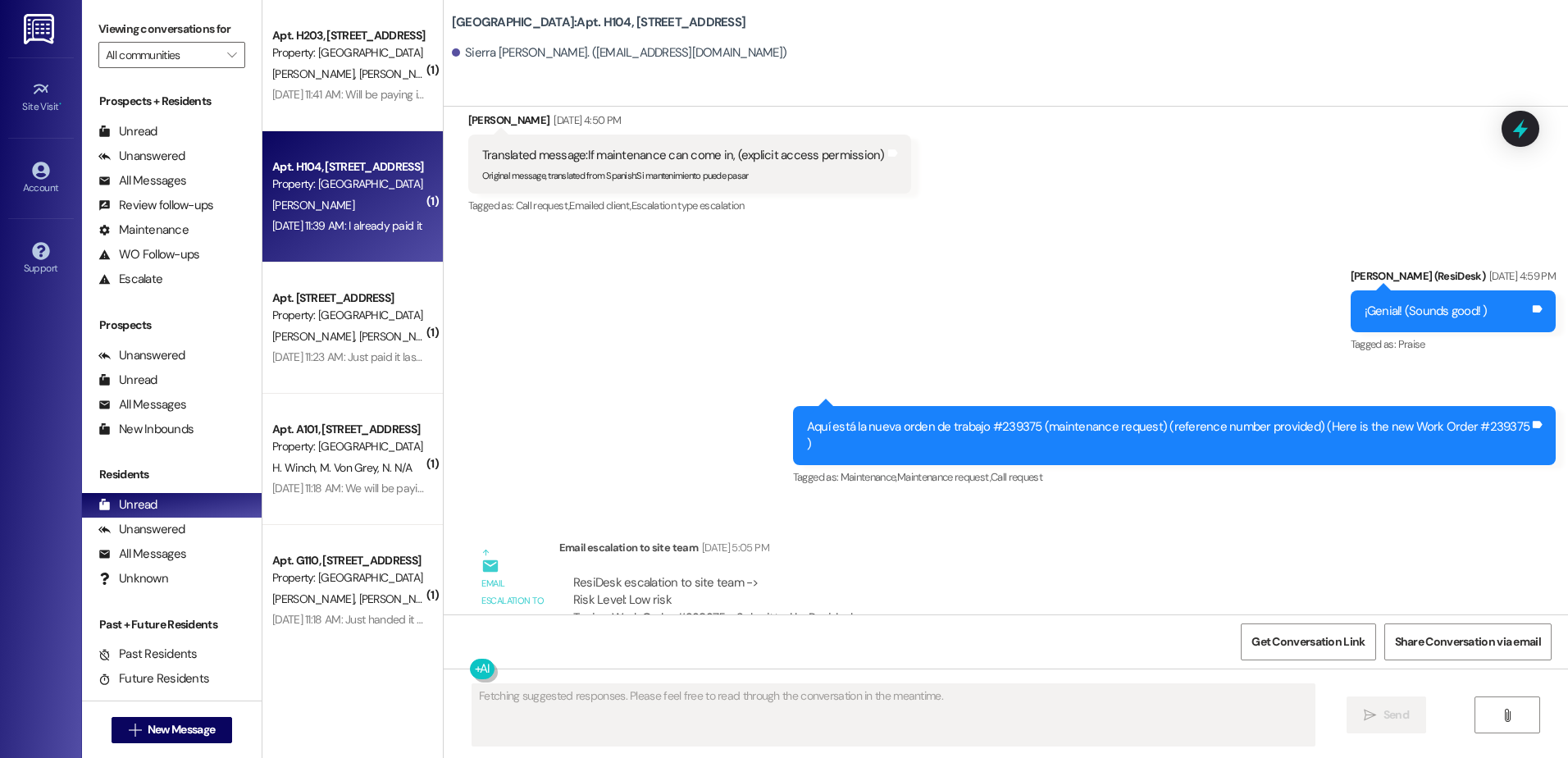
scroll to position [186, 0]
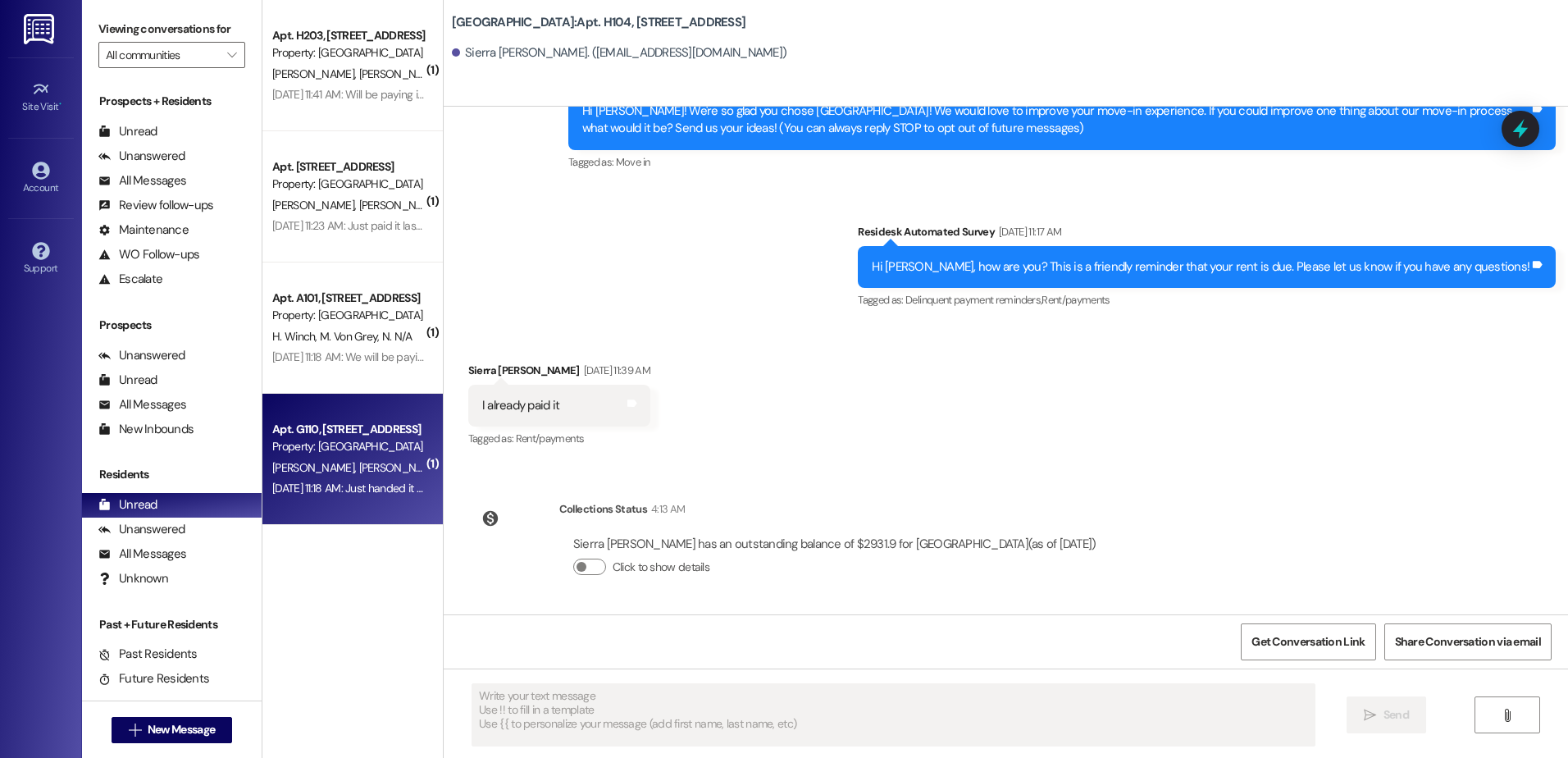
click at [358, 460] on span "[PERSON_NAME]" at bounding box center [399, 468] width 82 height 15
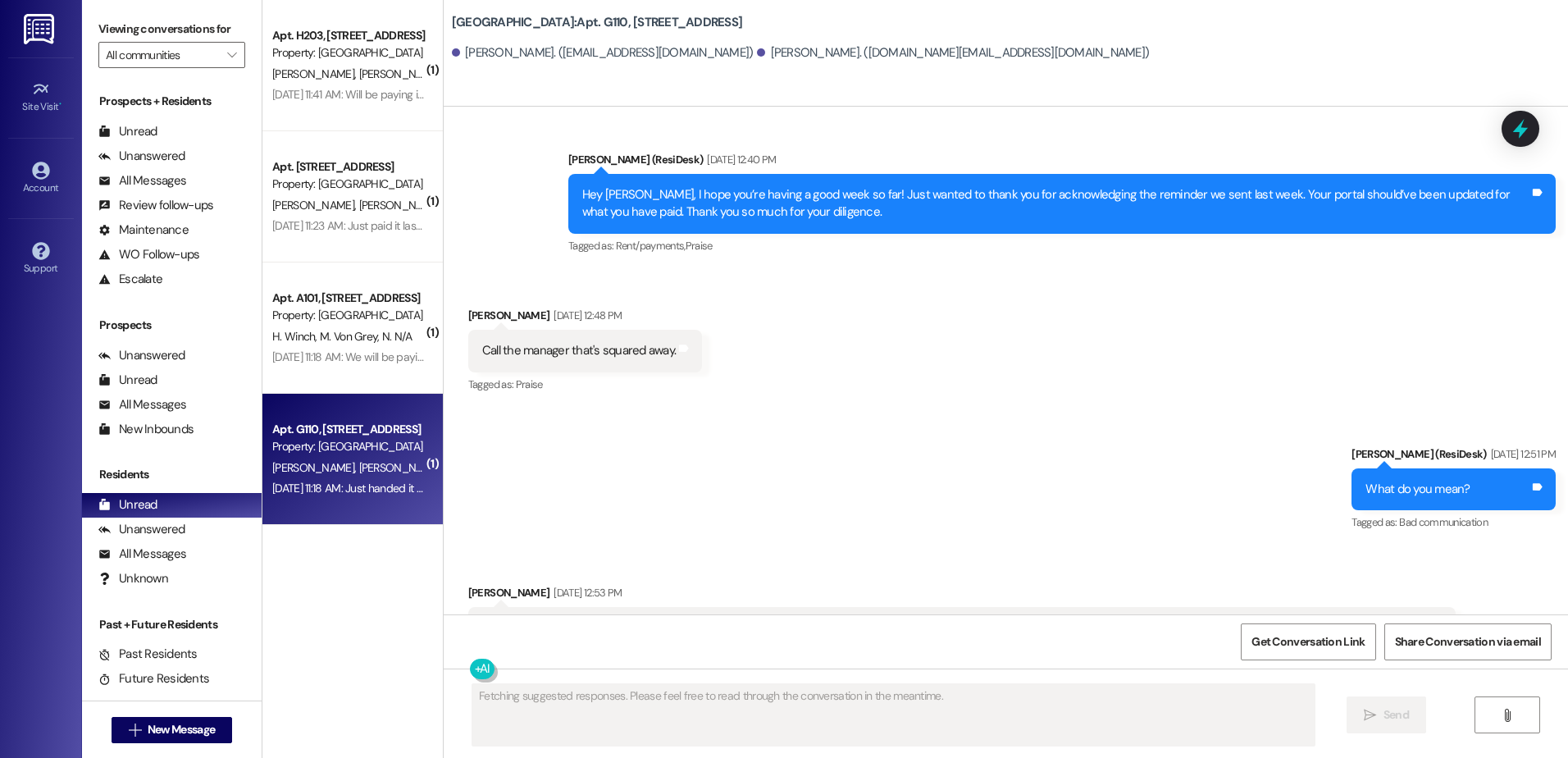
scroll to position [5795, 0]
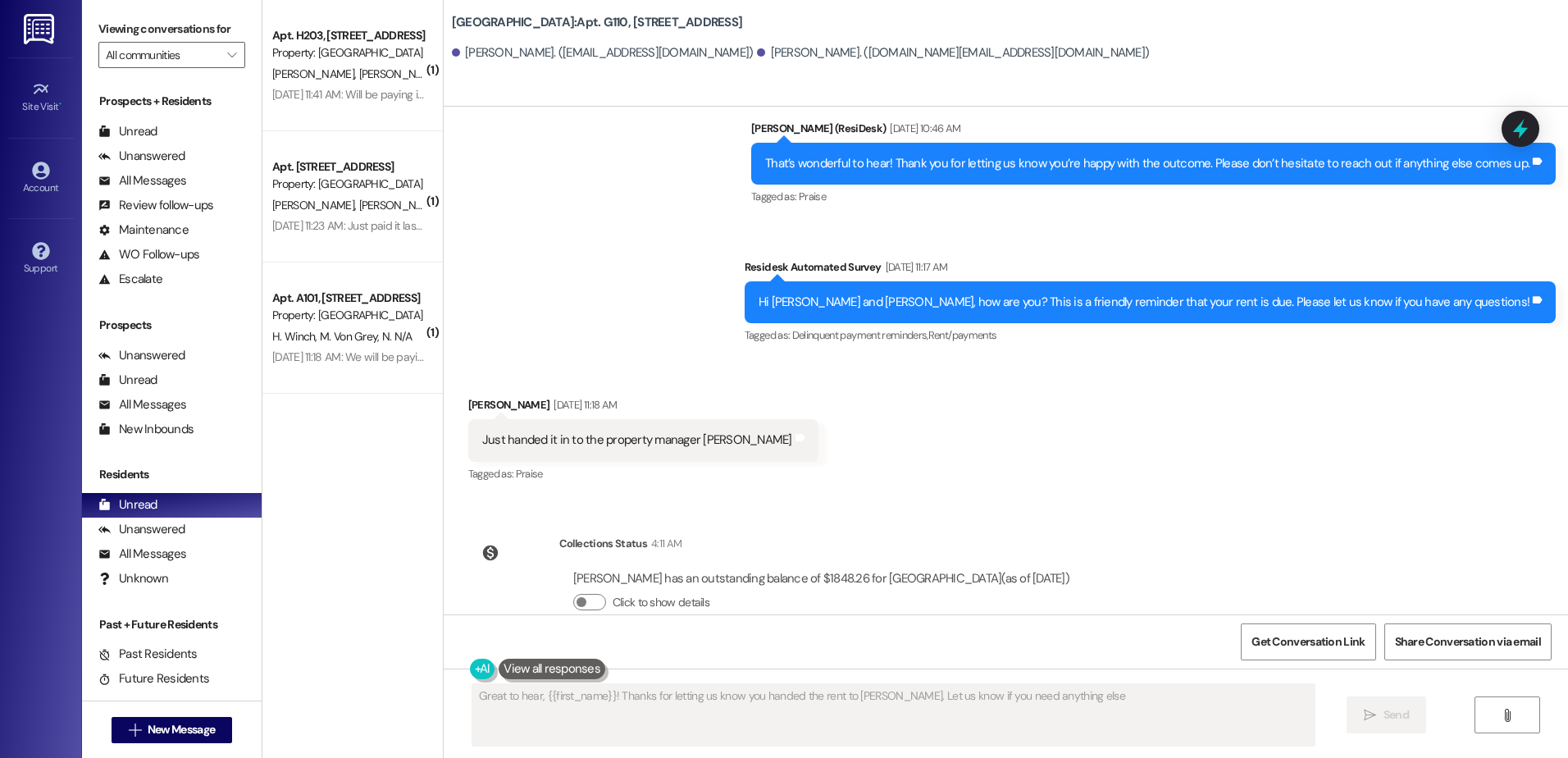
type textarea "Great to hear, {{first_name}}! Thanks for letting us know you handed the rent t…"
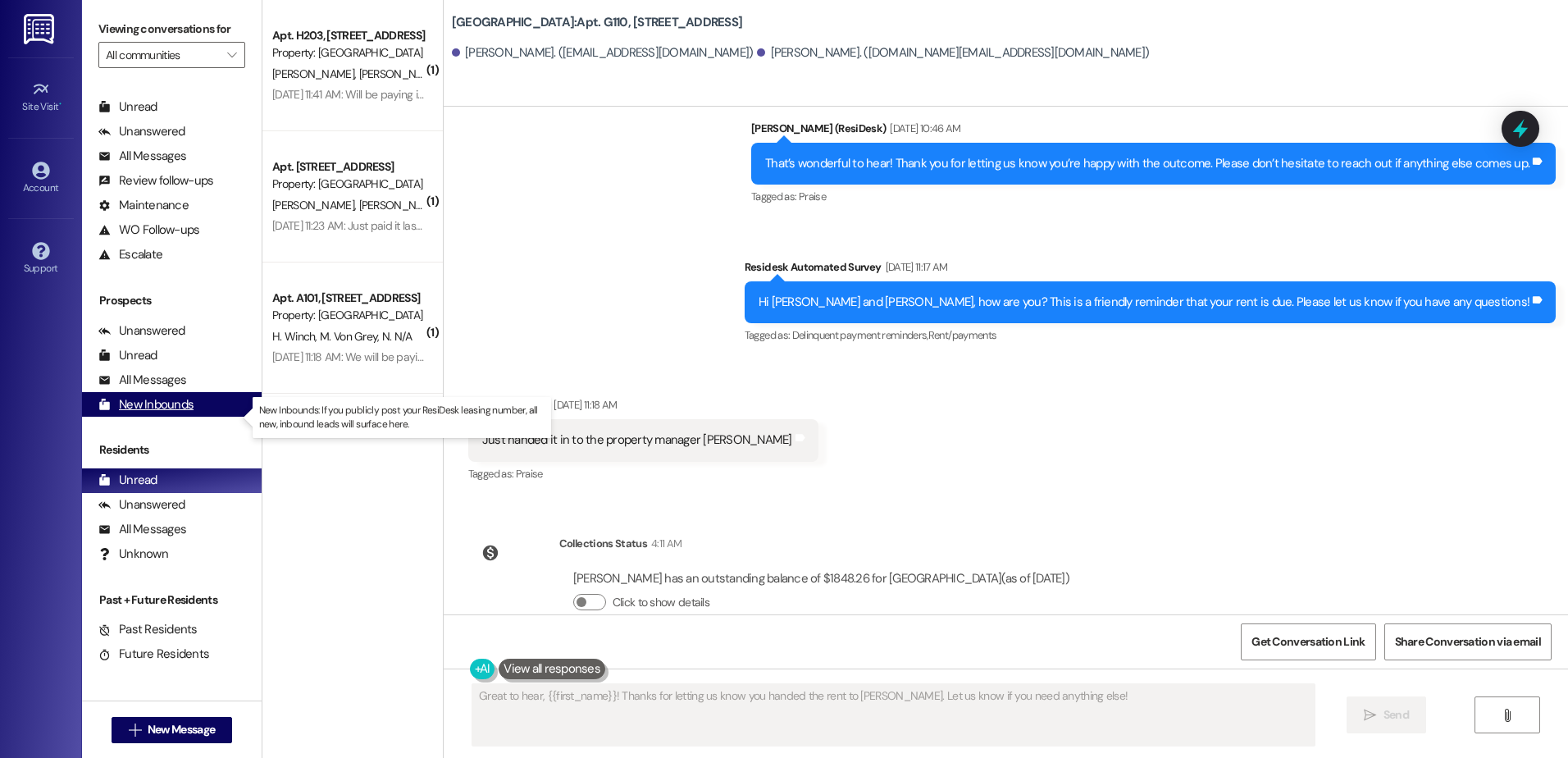
scroll to position [0, 0]
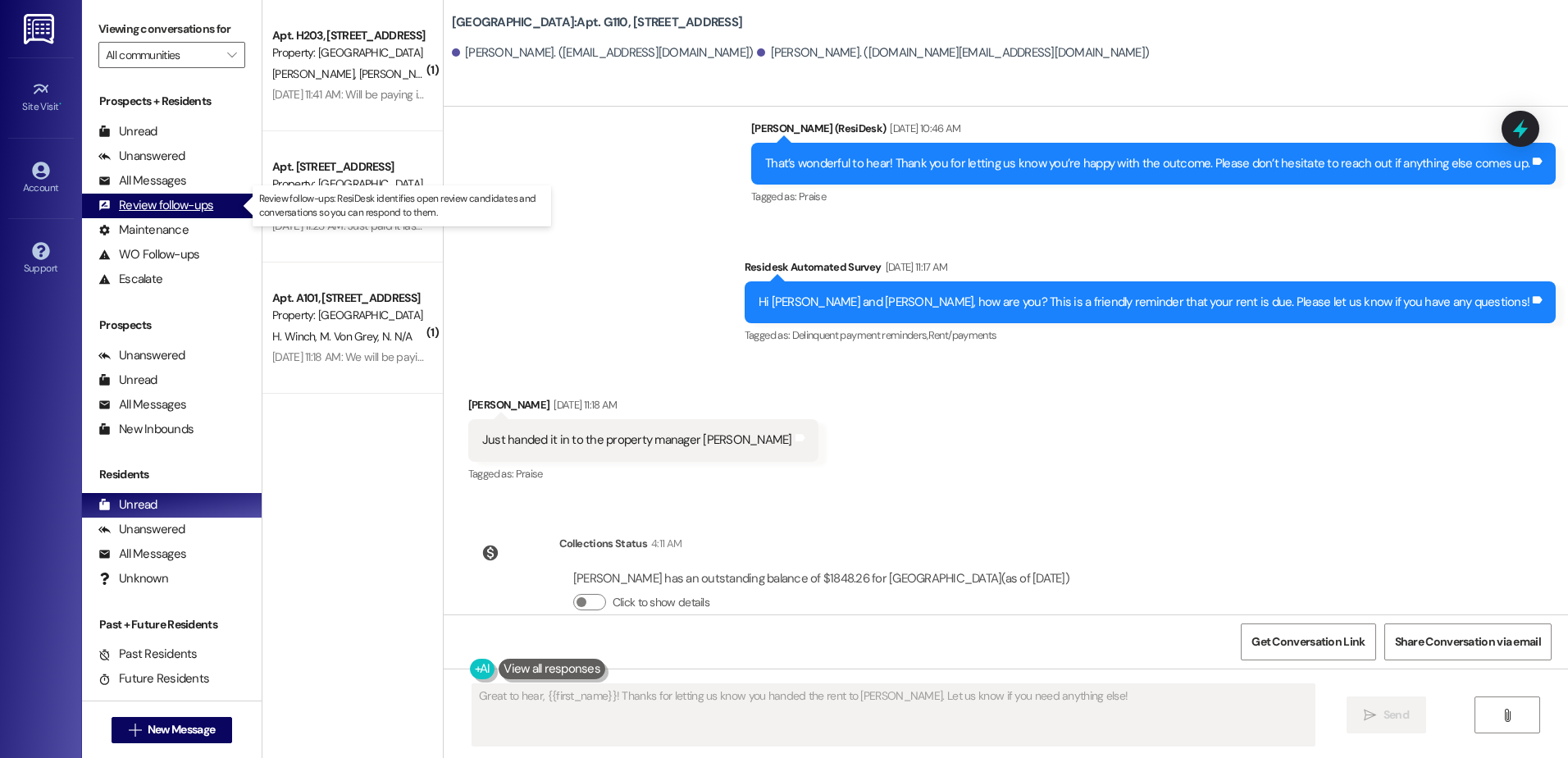
click at [181, 208] on div "Review follow-ups" at bounding box center [155, 205] width 115 height 18
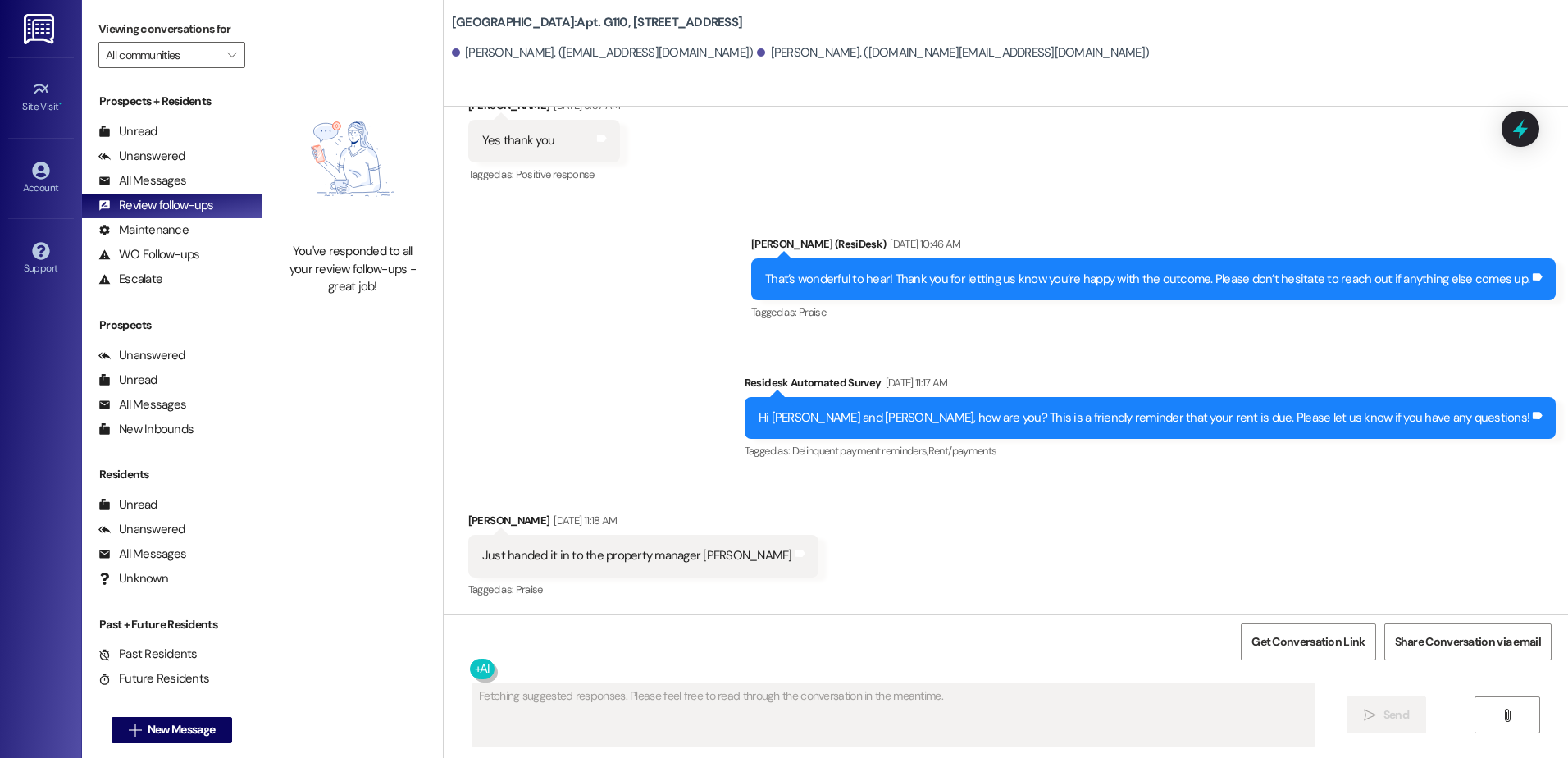
scroll to position [5643, 0]
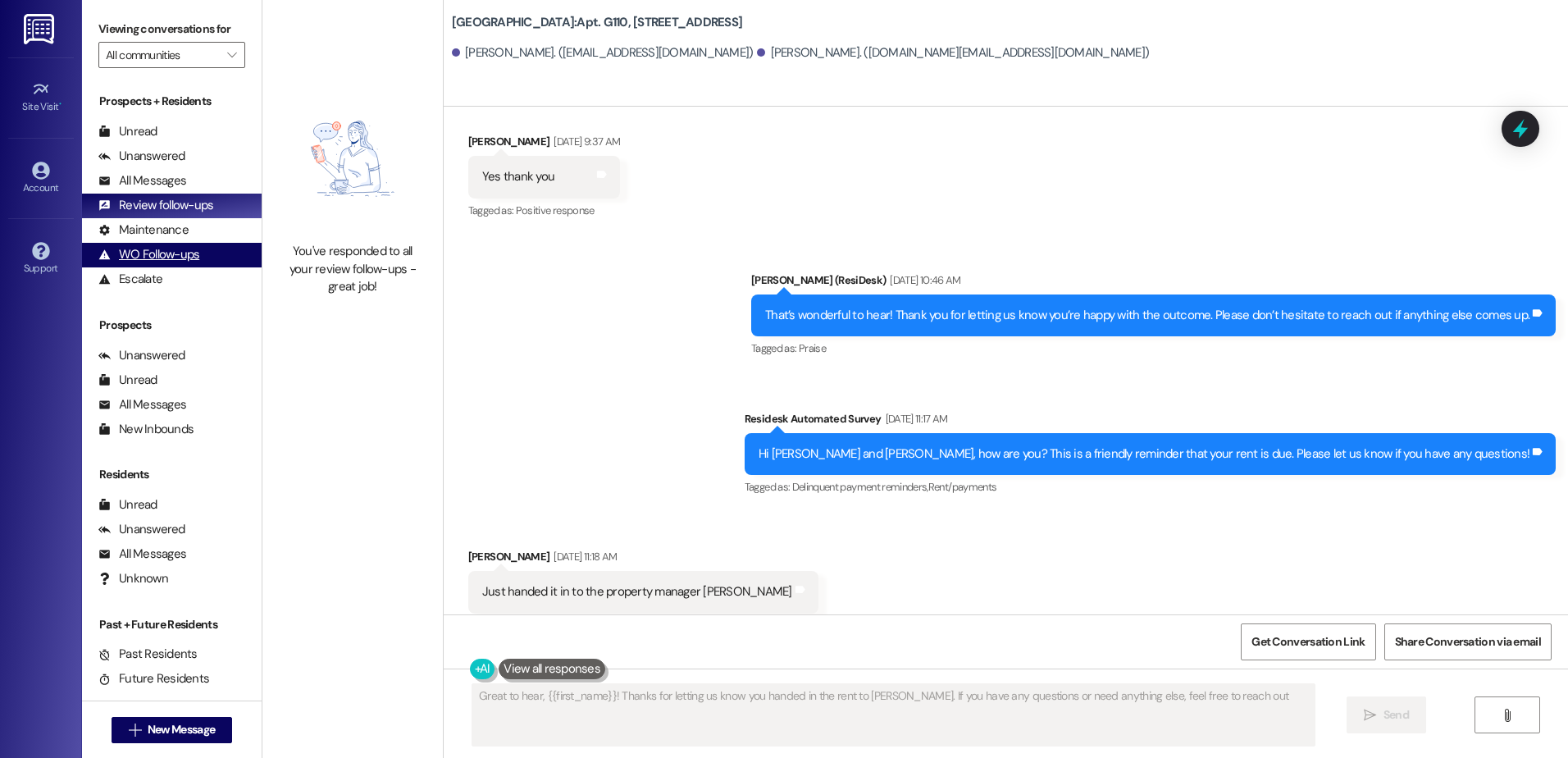
type textarea "Great to hear, {{first_name}}! Thanks for letting us know you handed in the ren…"
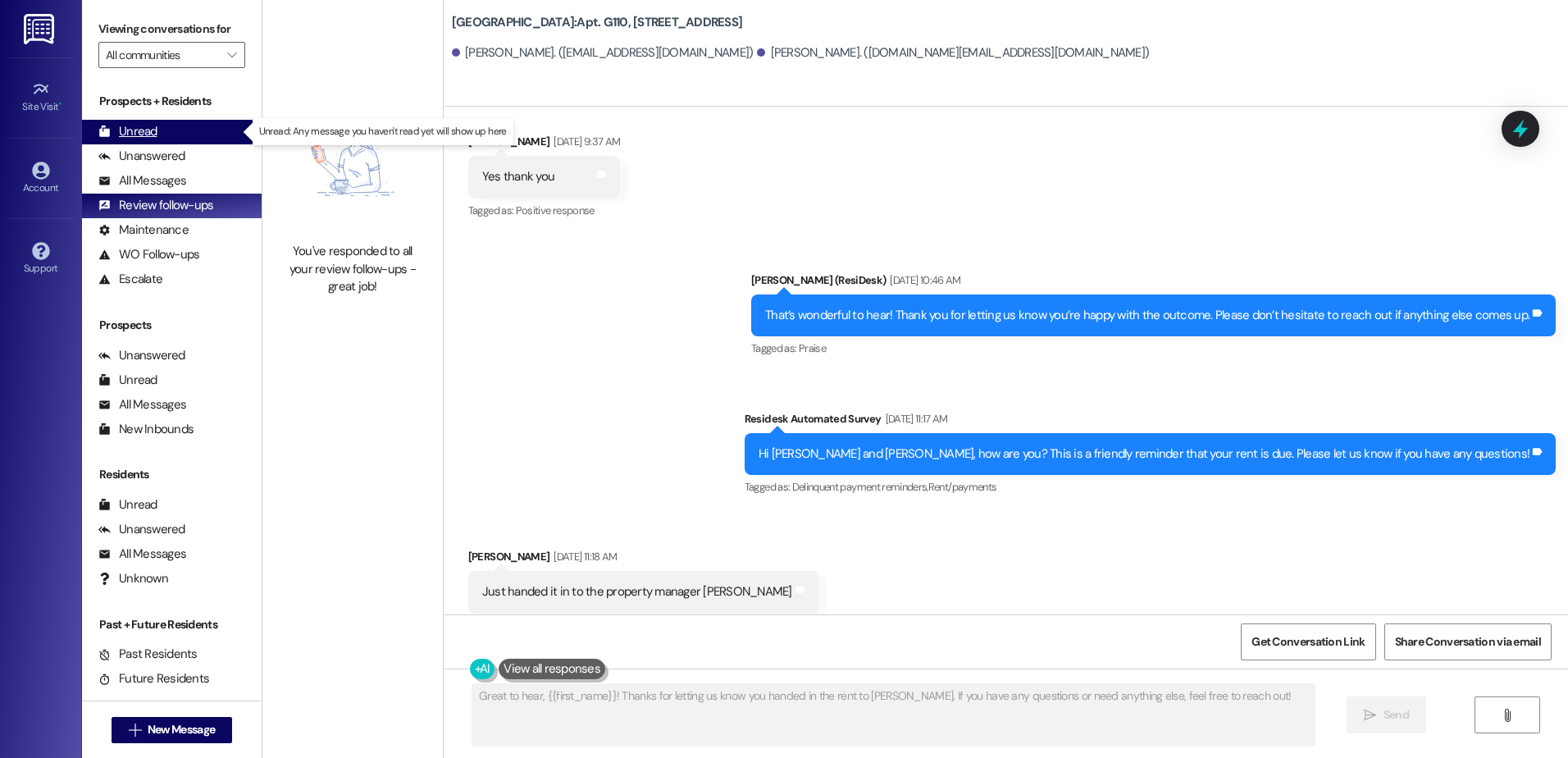
click at [181, 129] on div "Unread (0)" at bounding box center [172, 132] width 179 height 24
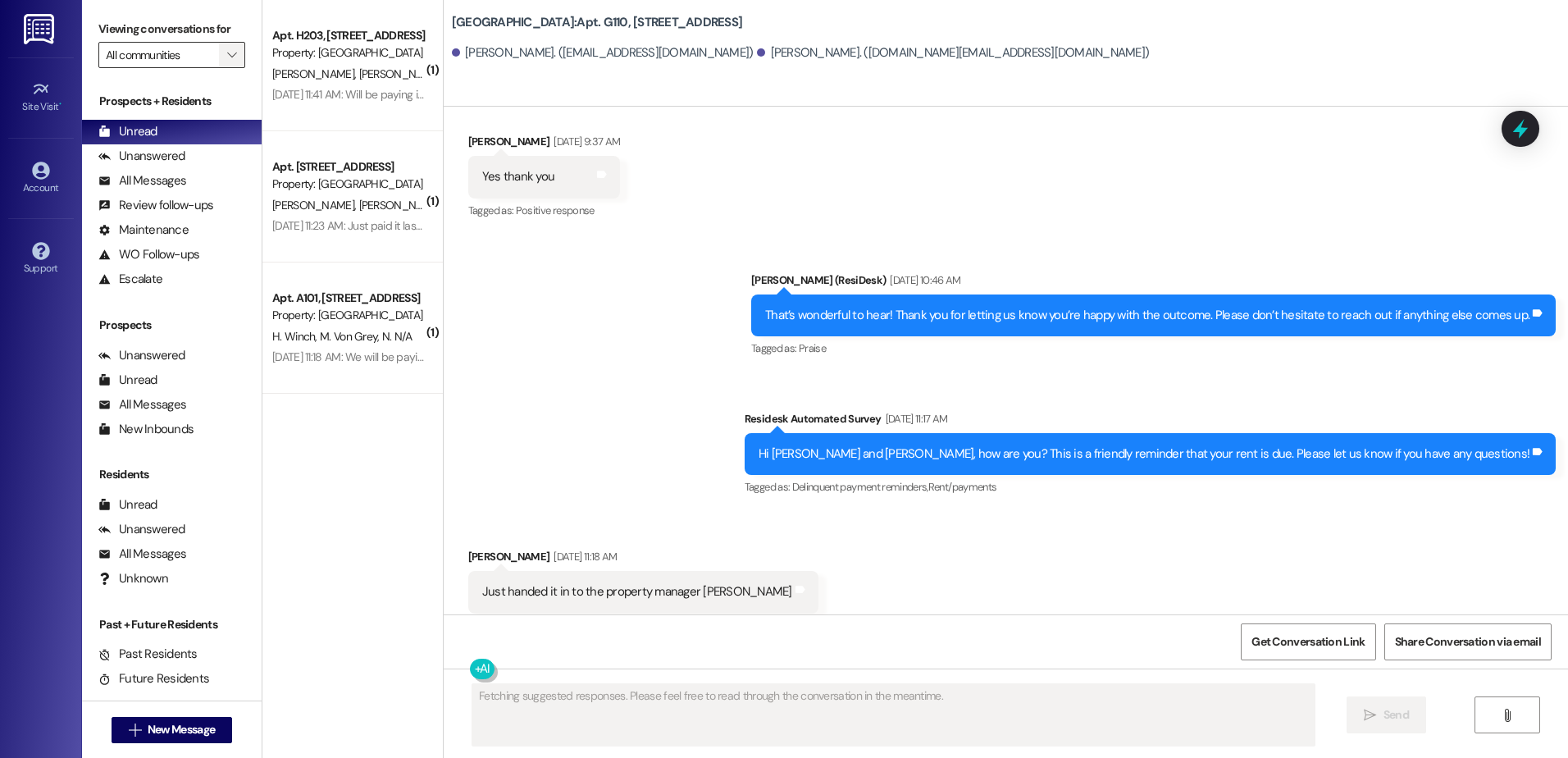
click at [227, 53] on icon "" at bounding box center [231, 55] width 9 height 13
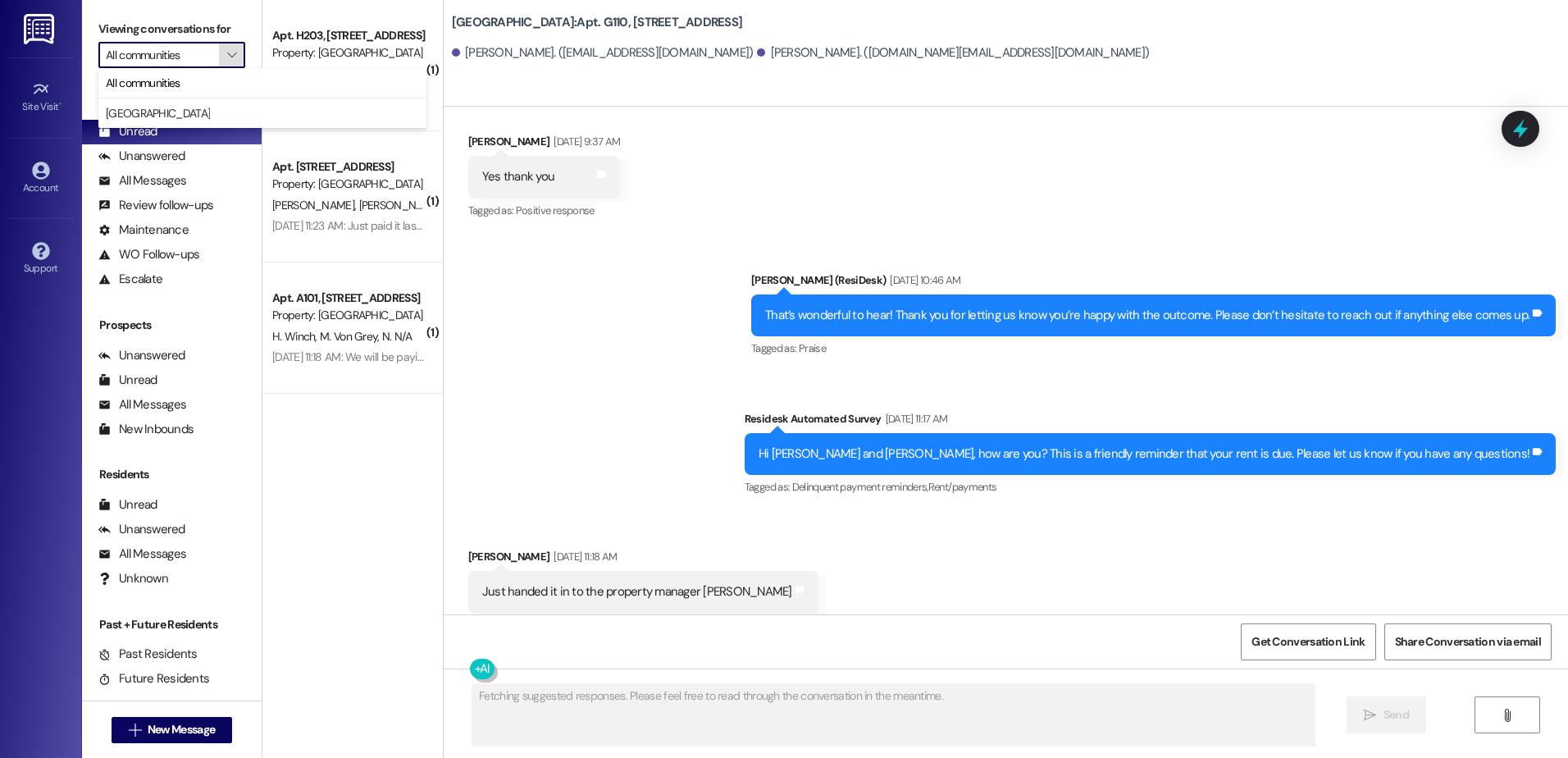
click at [227, 53] on icon "" at bounding box center [231, 55] width 9 height 13
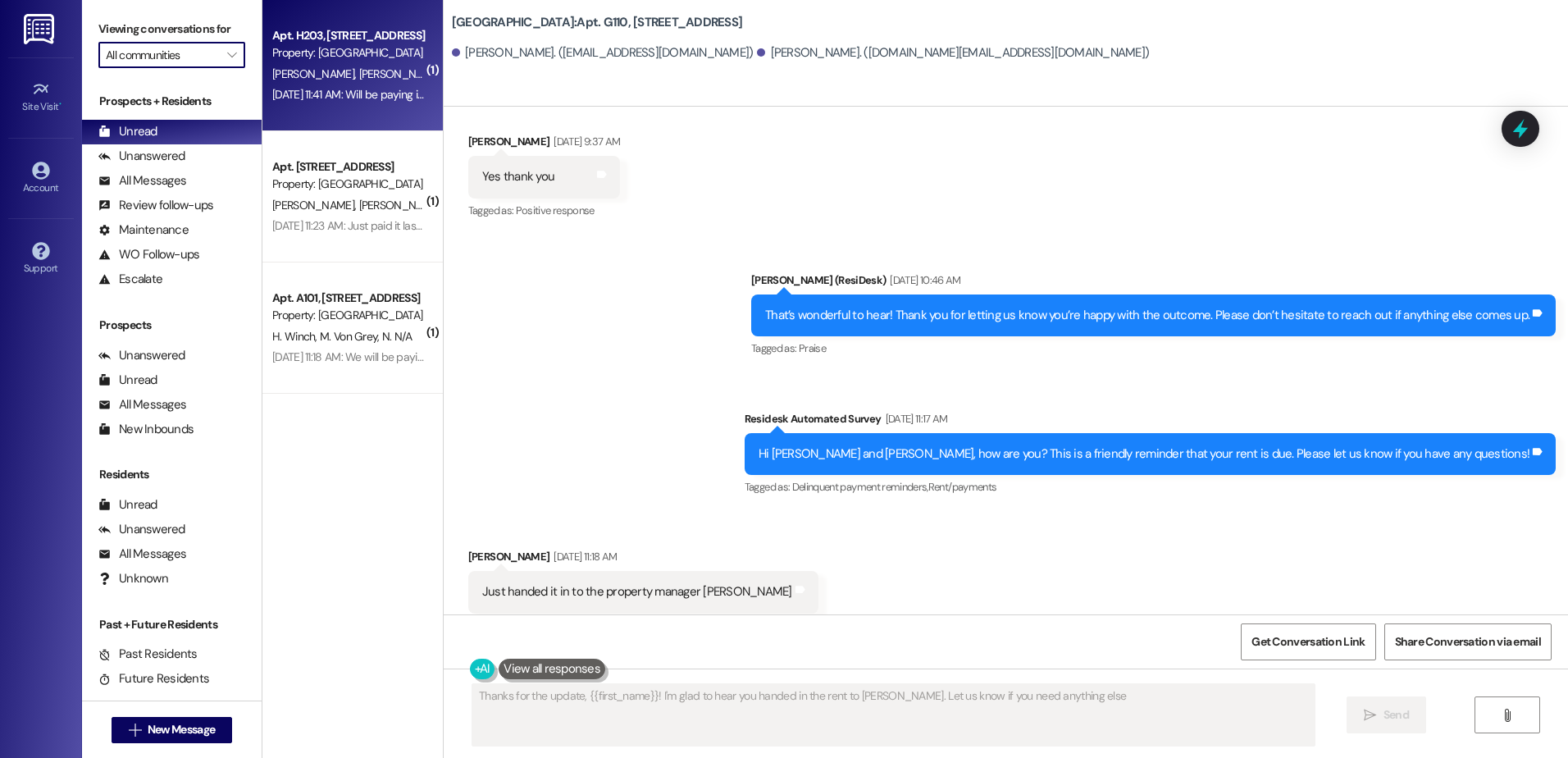
type textarea "Thanks for the update, {{first_name}}! I'm glad to hear you handed in the rent …"
click at [356, 91] on div "[DATE] 11:41 AM: Will be paying it later [DATE], thank you for the reminder! [D…" at bounding box center [442, 95] width 339 height 15
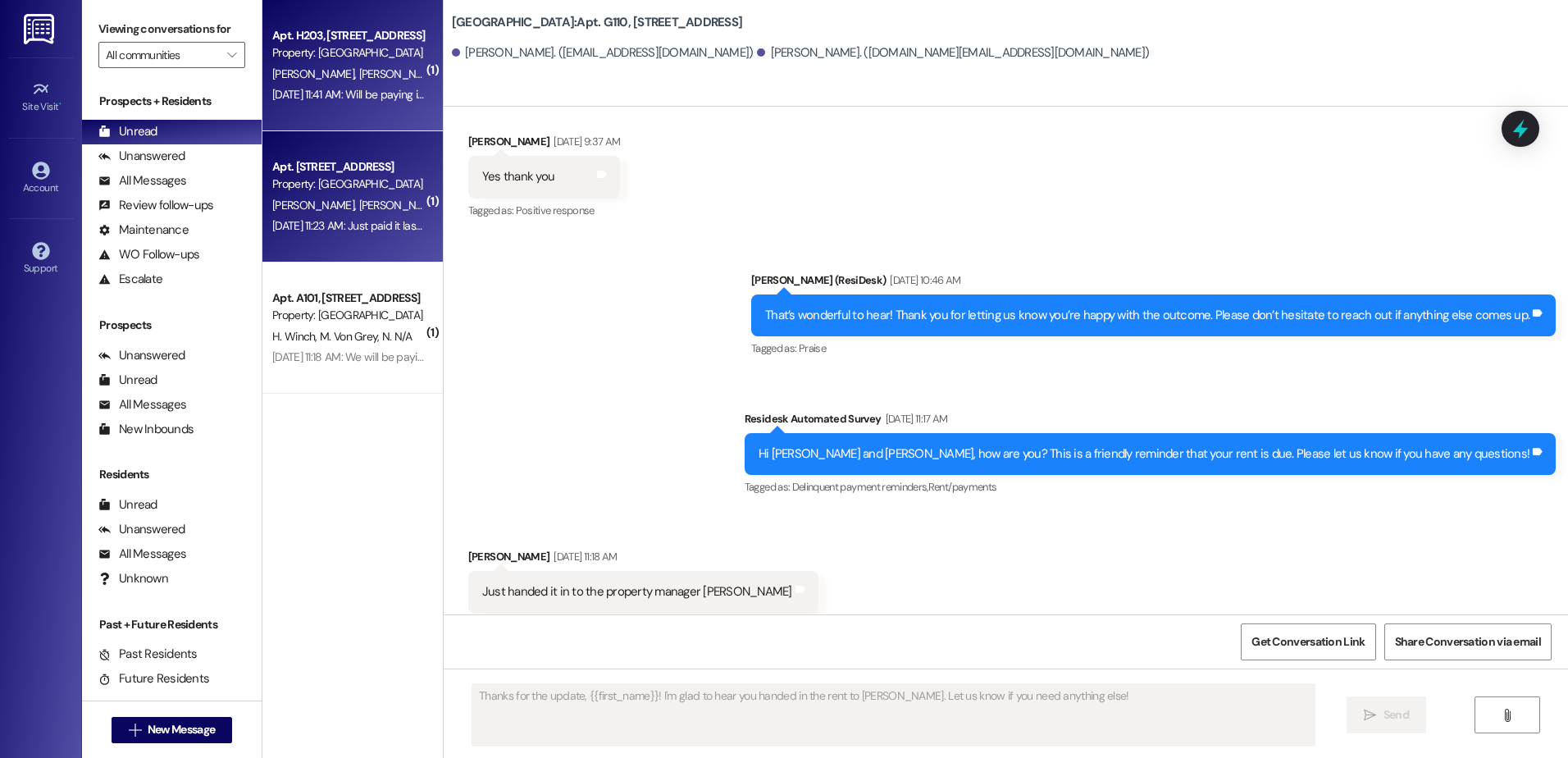
type textarea "Fetching suggested responses. Please feel free to read through the conversation…"
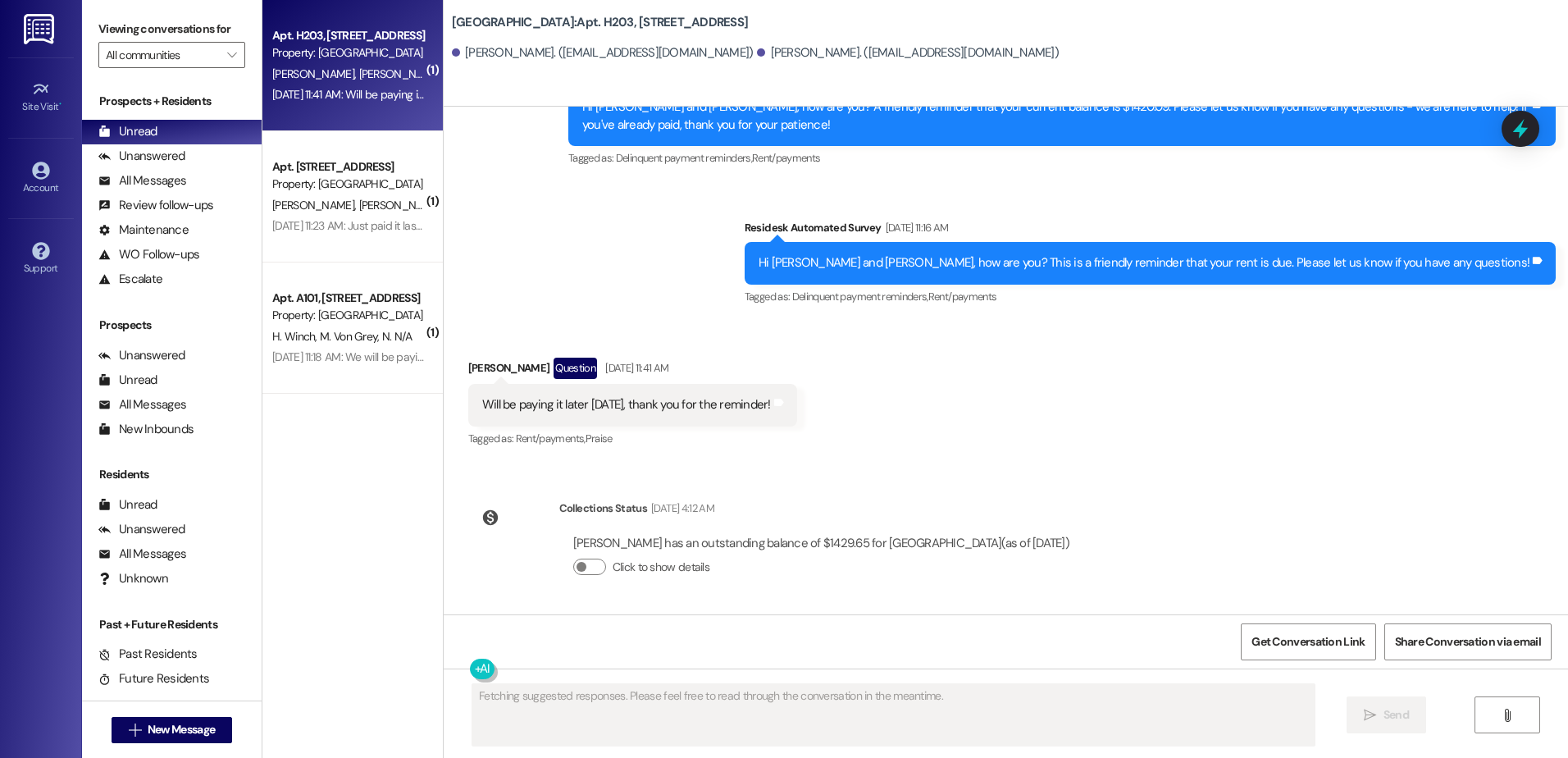
scroll to position [3528, 0]
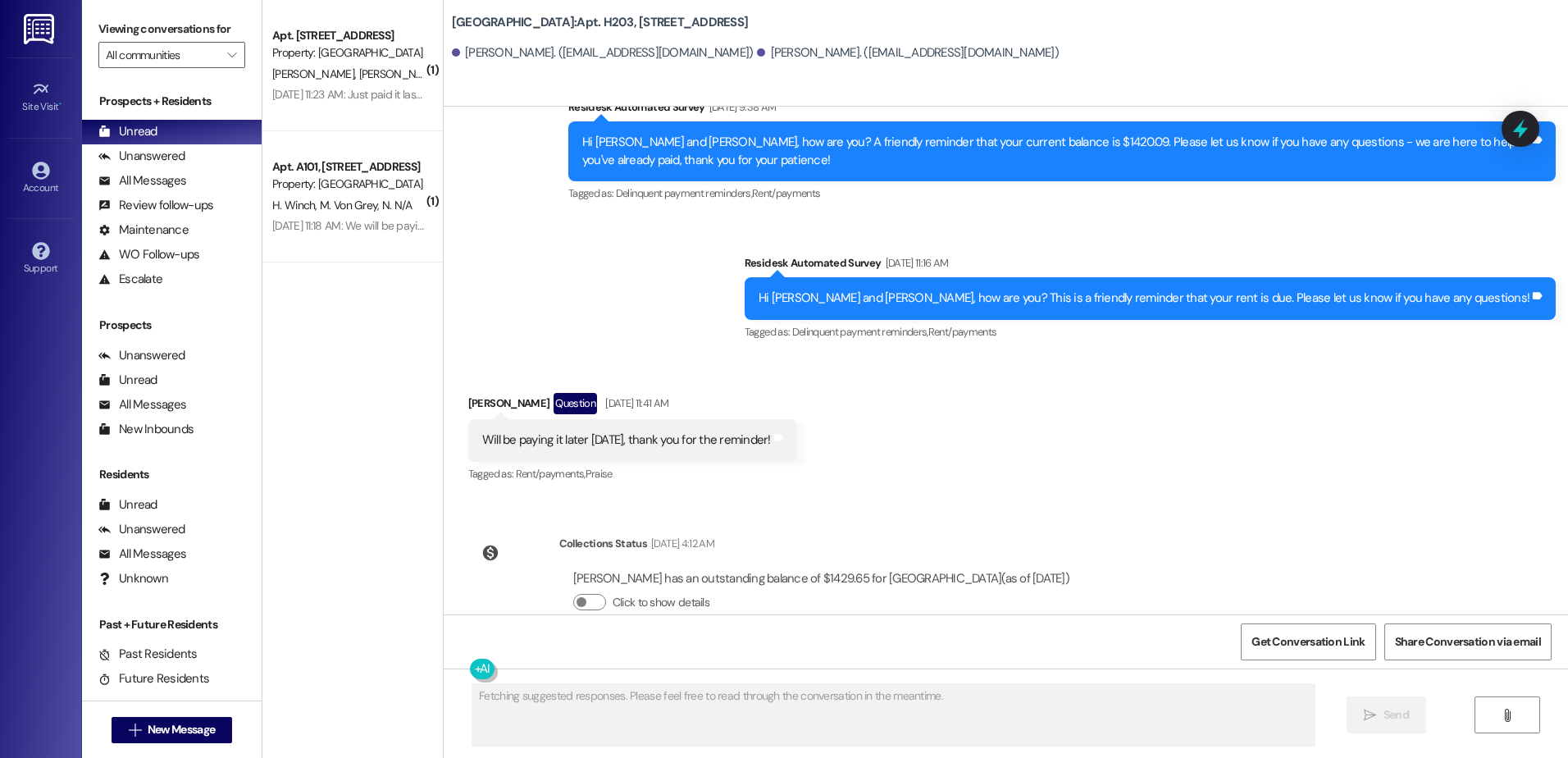
click at [338, 190] on div "Property: [GEOGRAPHIC_DATA]" at bounding box center [348, 184] width 152 height 18
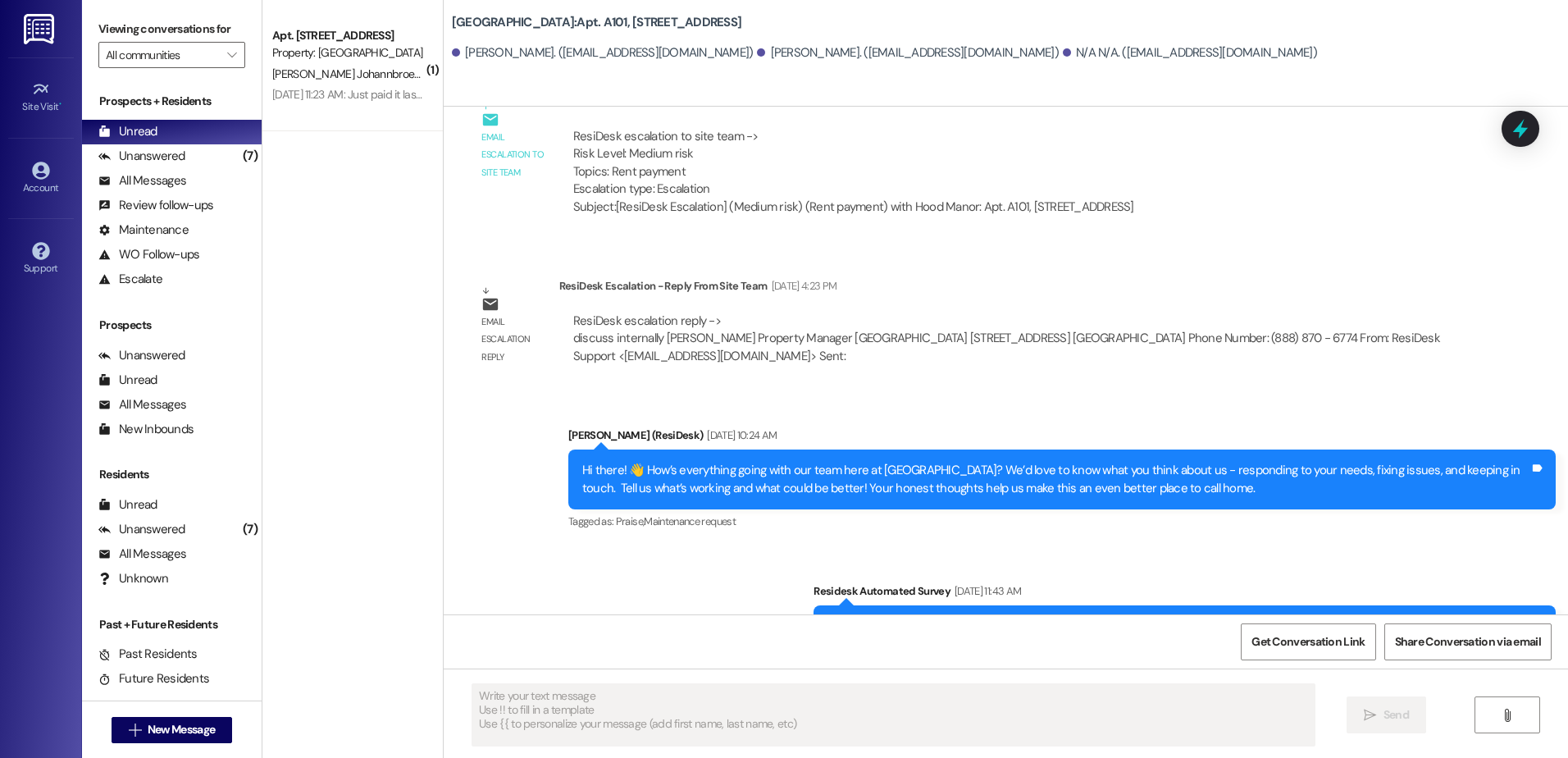
scroll to position [953, 0]
